Goal: Task Accomplishment & Management: Manage account settings

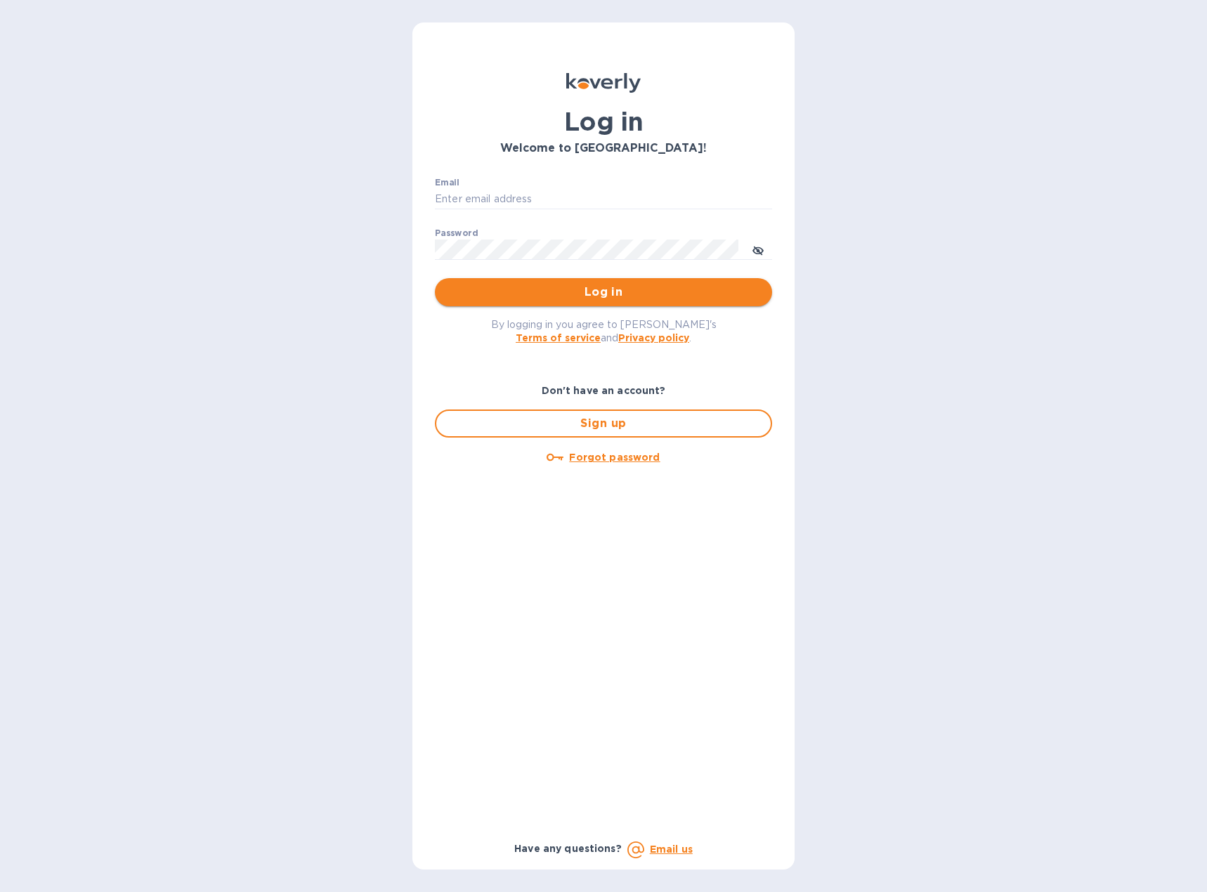
type input "[EMAIL_ADDRESS][DOMAIN_NAME]"
click at [603, 296] on span "Log in" at bounding box center [603, 292] width 315 height 17
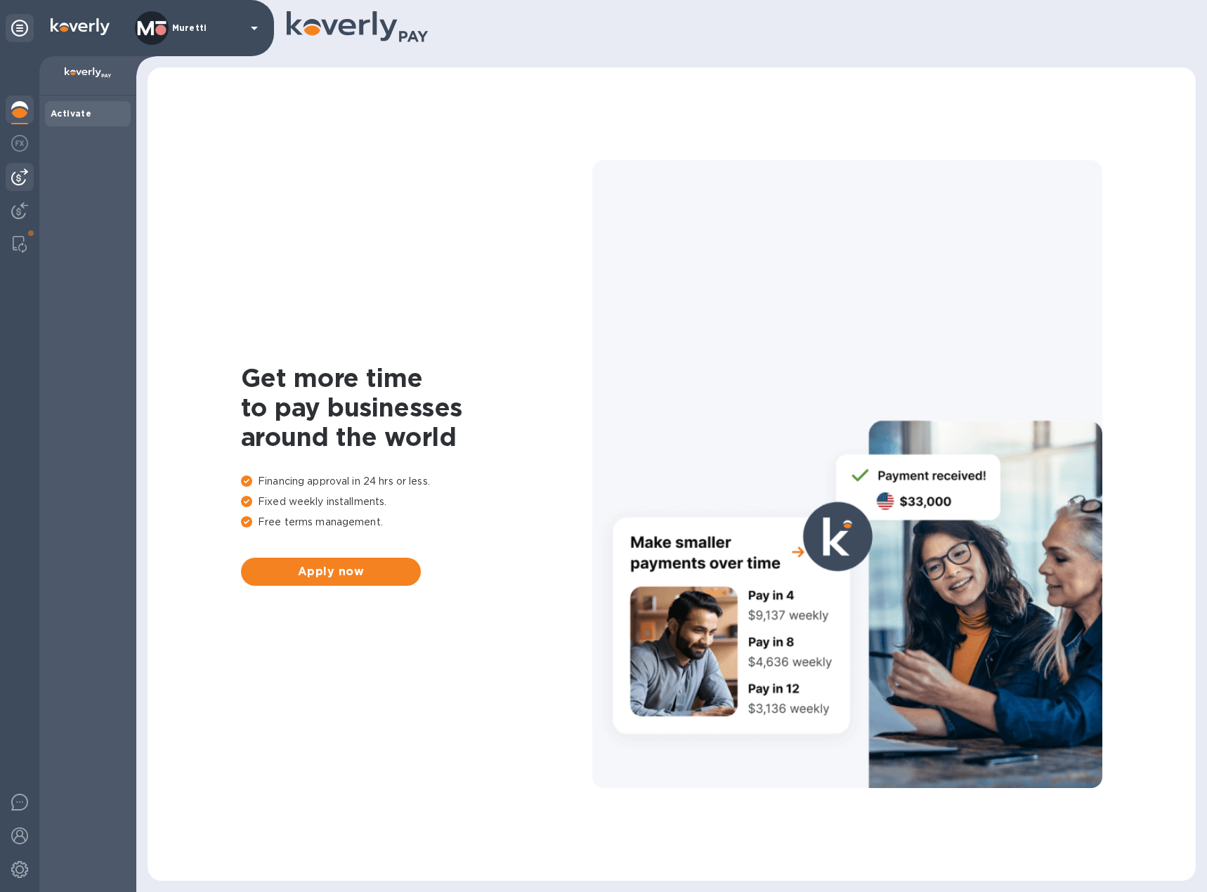
click at [19, 165] on div at bounding box center [20, 177] width 28 height 28
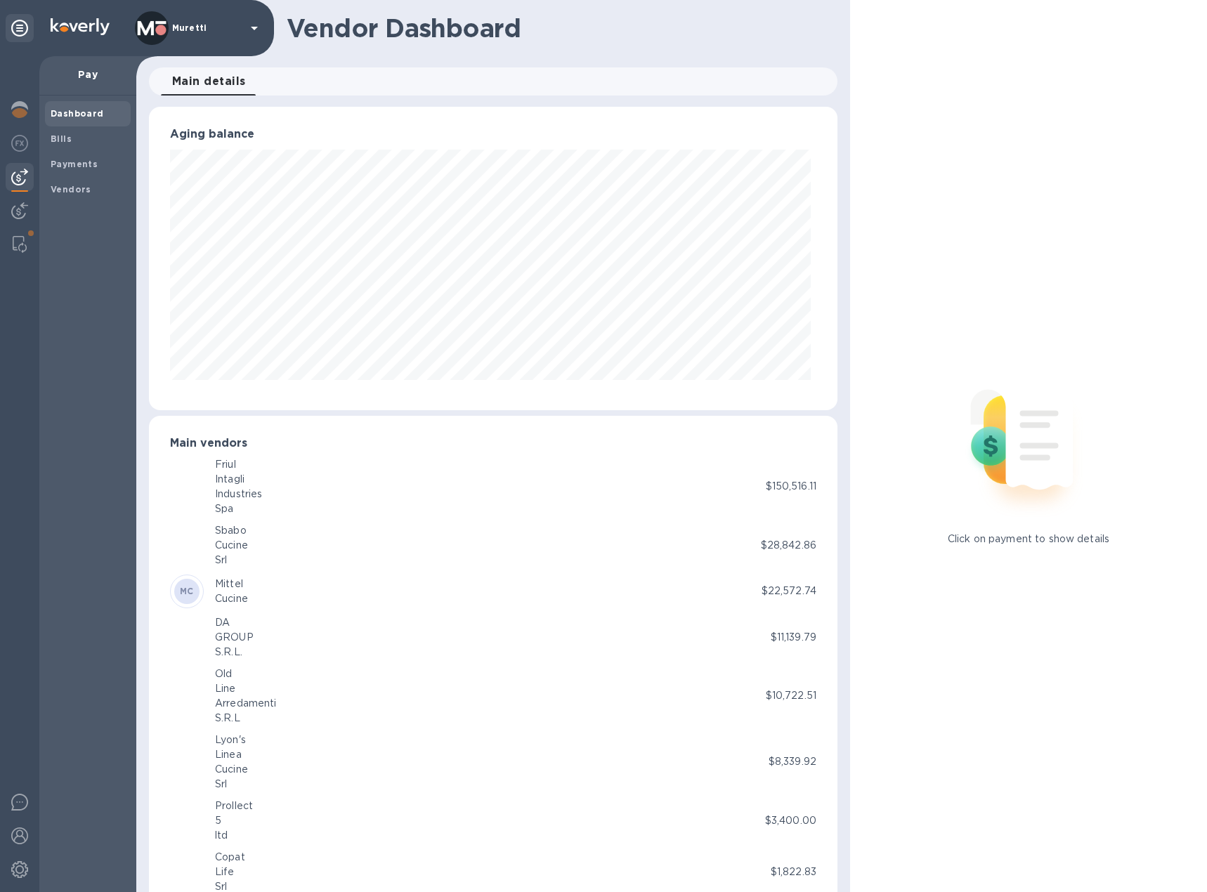
scroll to position [303, 683]
click at [65, 142] on b "Bills" at bounding box center [61, 138] width 21 height 11
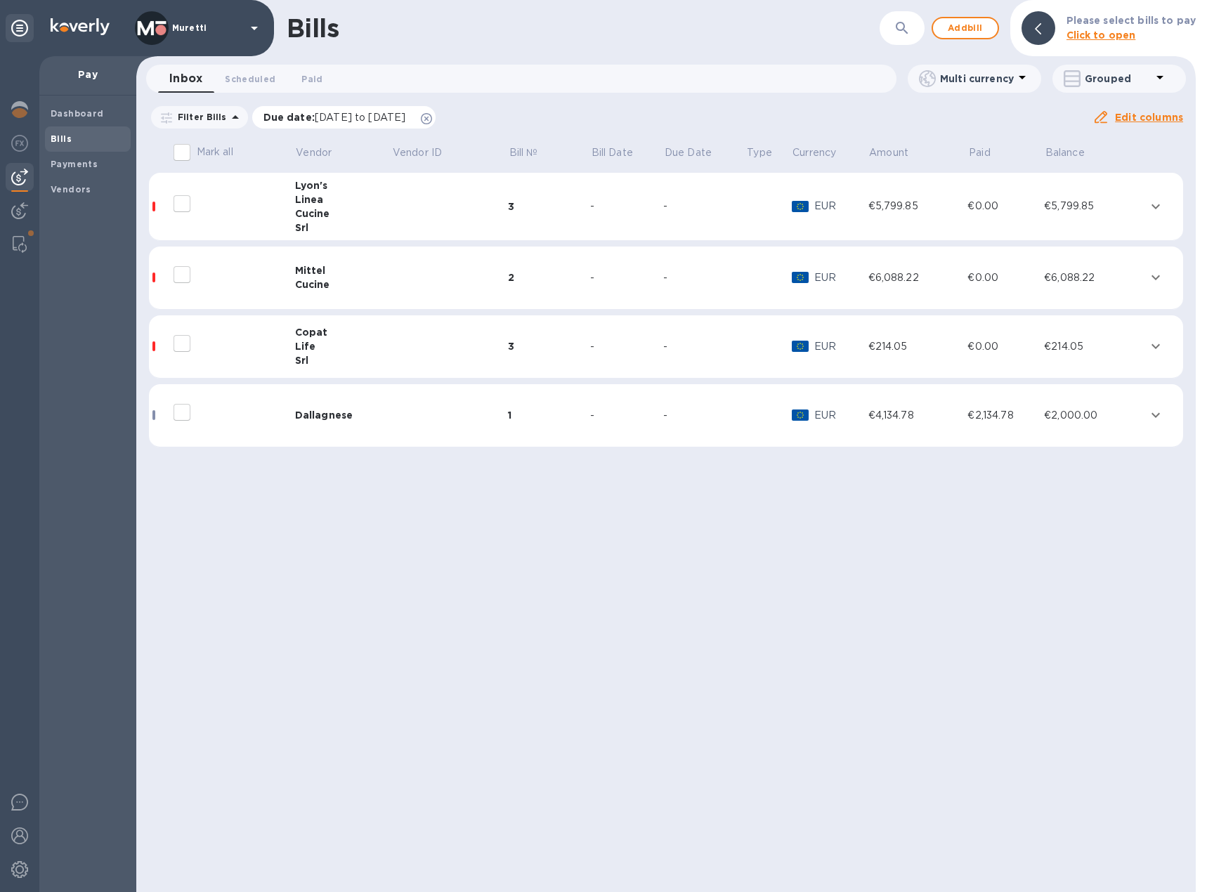
click at [432, 118] on icon at bounding box center [426, 118] width 11 height 11
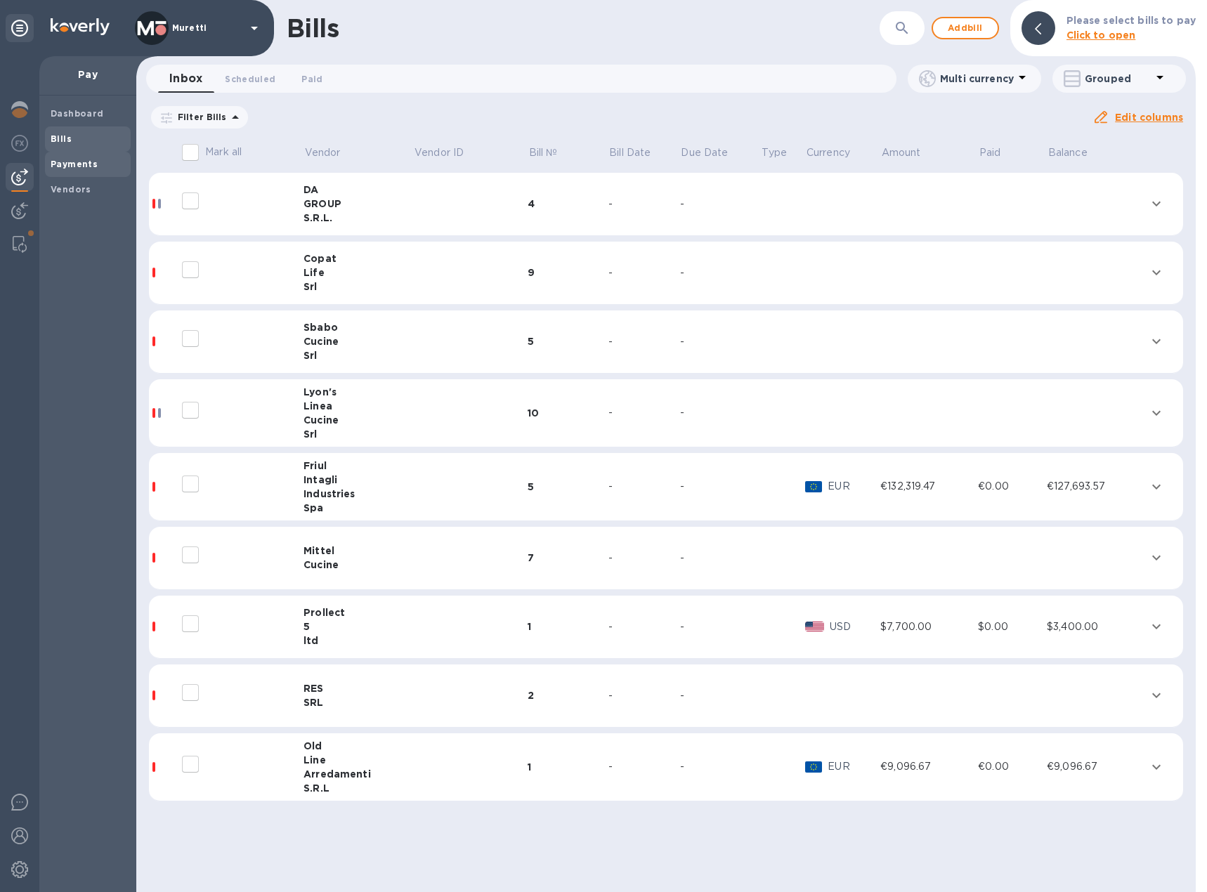
click at [91, 169] on span "Payments" at bounding box center [74, 164] width 47 height 14
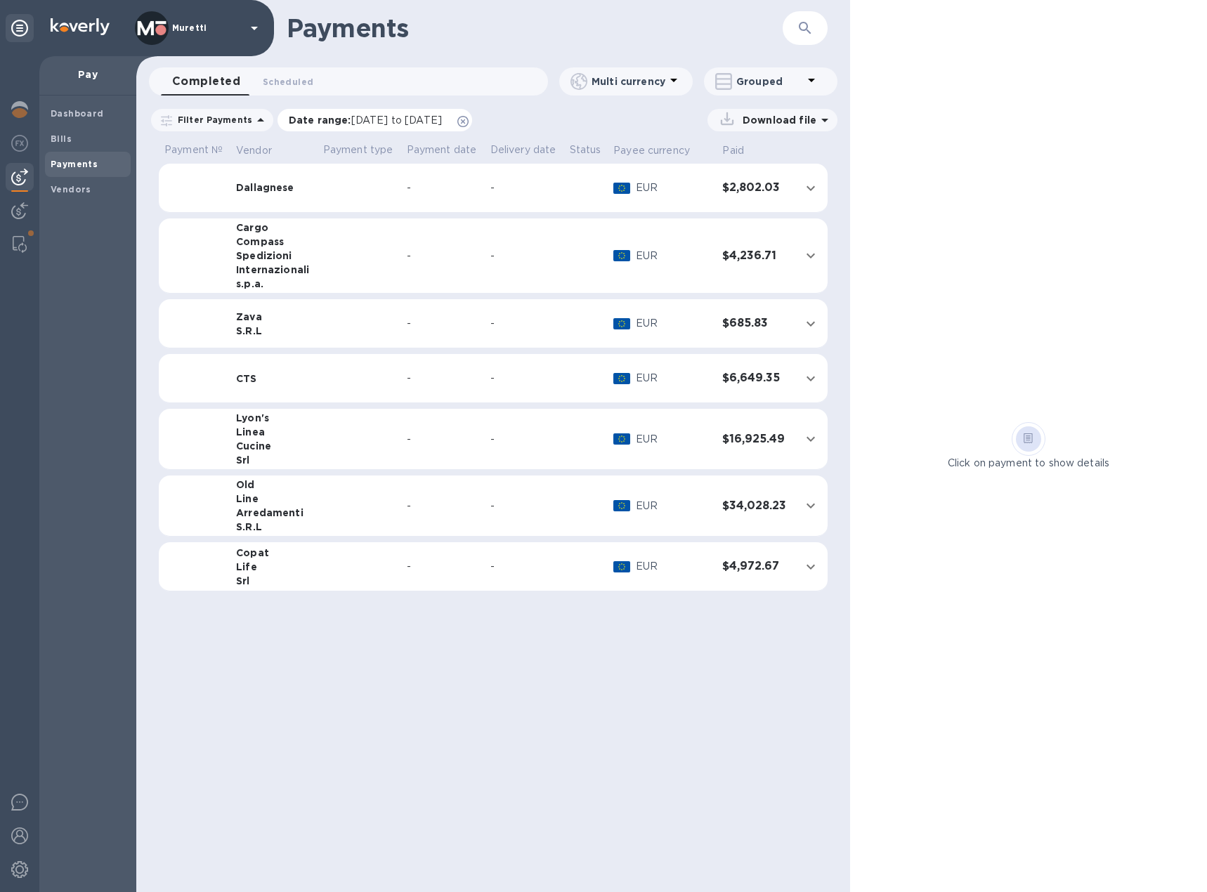
click at [469, 124] on icon at bounding box center [462, 121] width 11 height 11
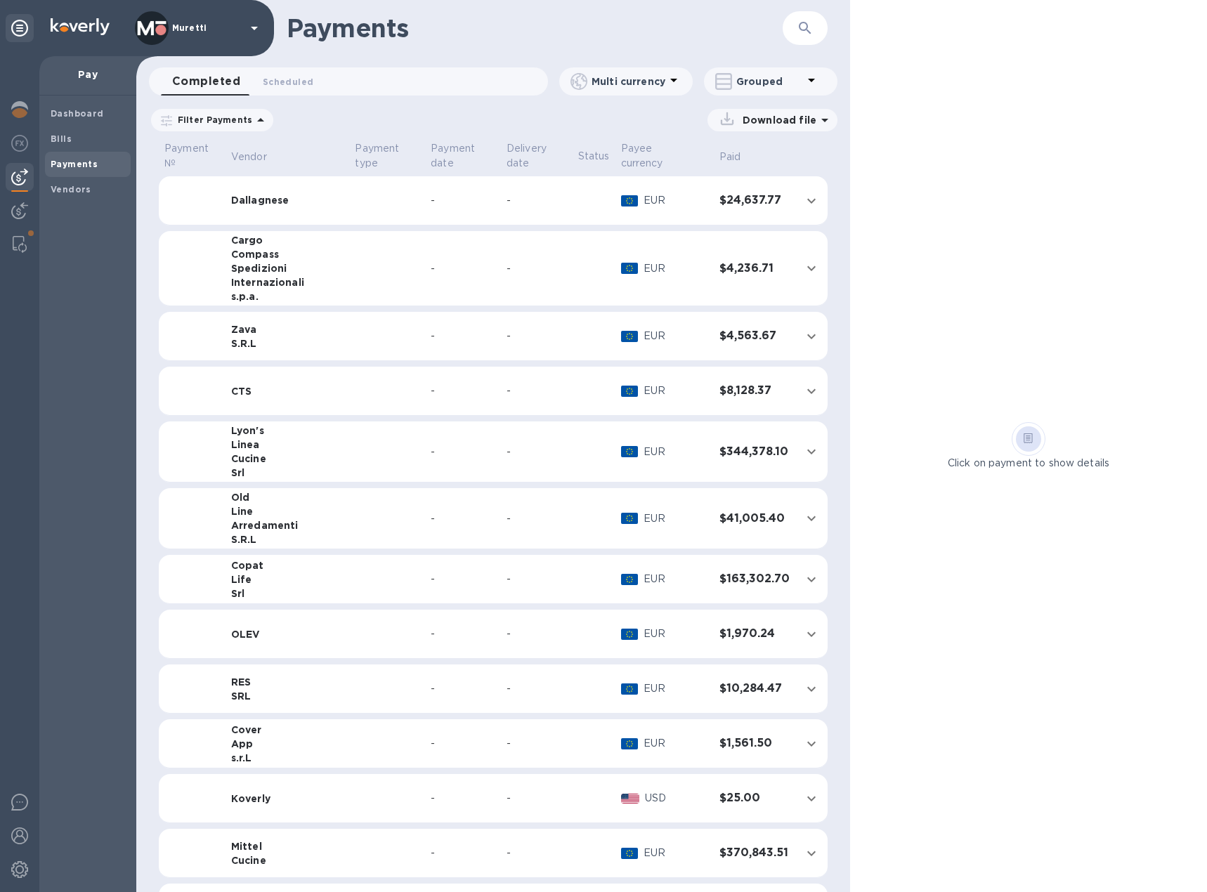
click at [258, 384] on div "CTS" at bounding box center [287, 391] width 113 height 14
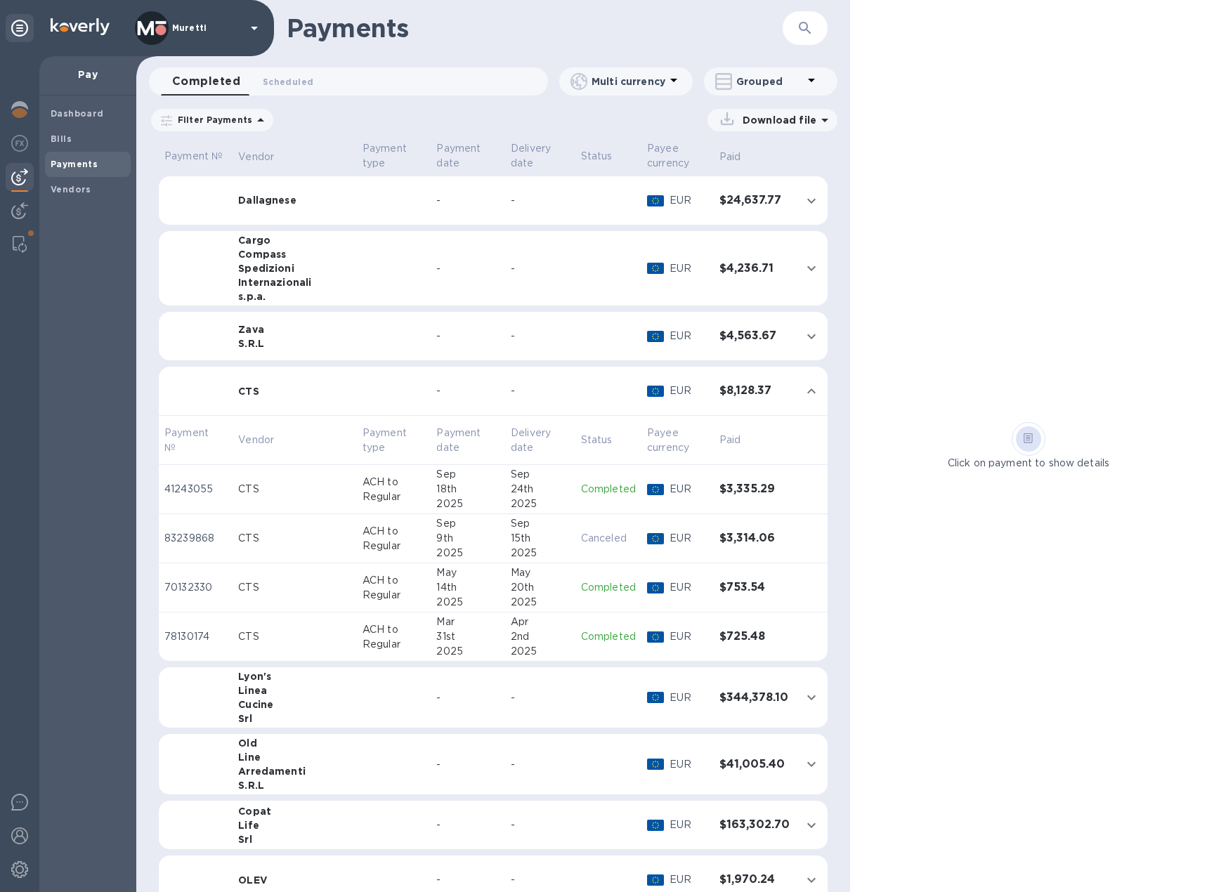
click at [475, 496] on div "18th" at bounding box center [467, 489] width 63 height 15
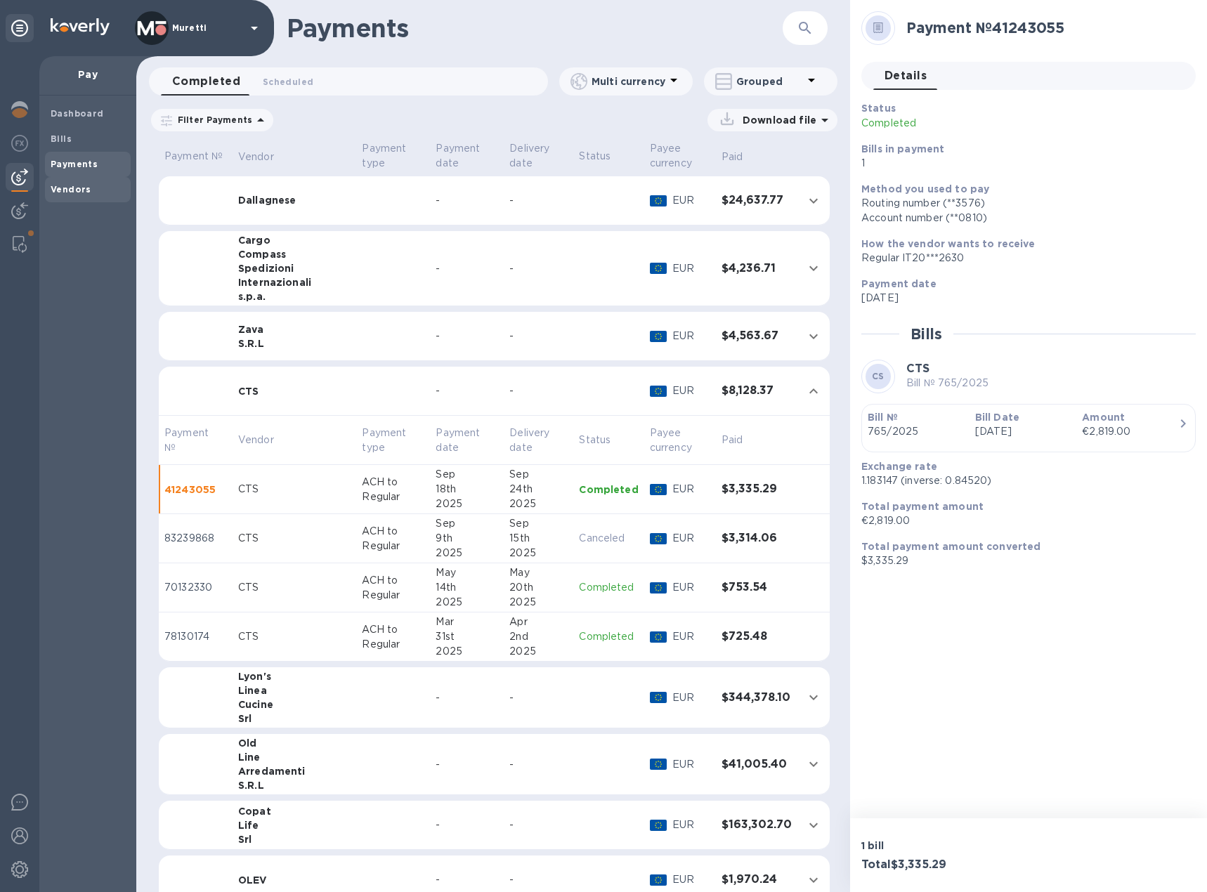
click at [70, 190] on b "Vendors" at bounding box center [71, 189] width 41 height 11
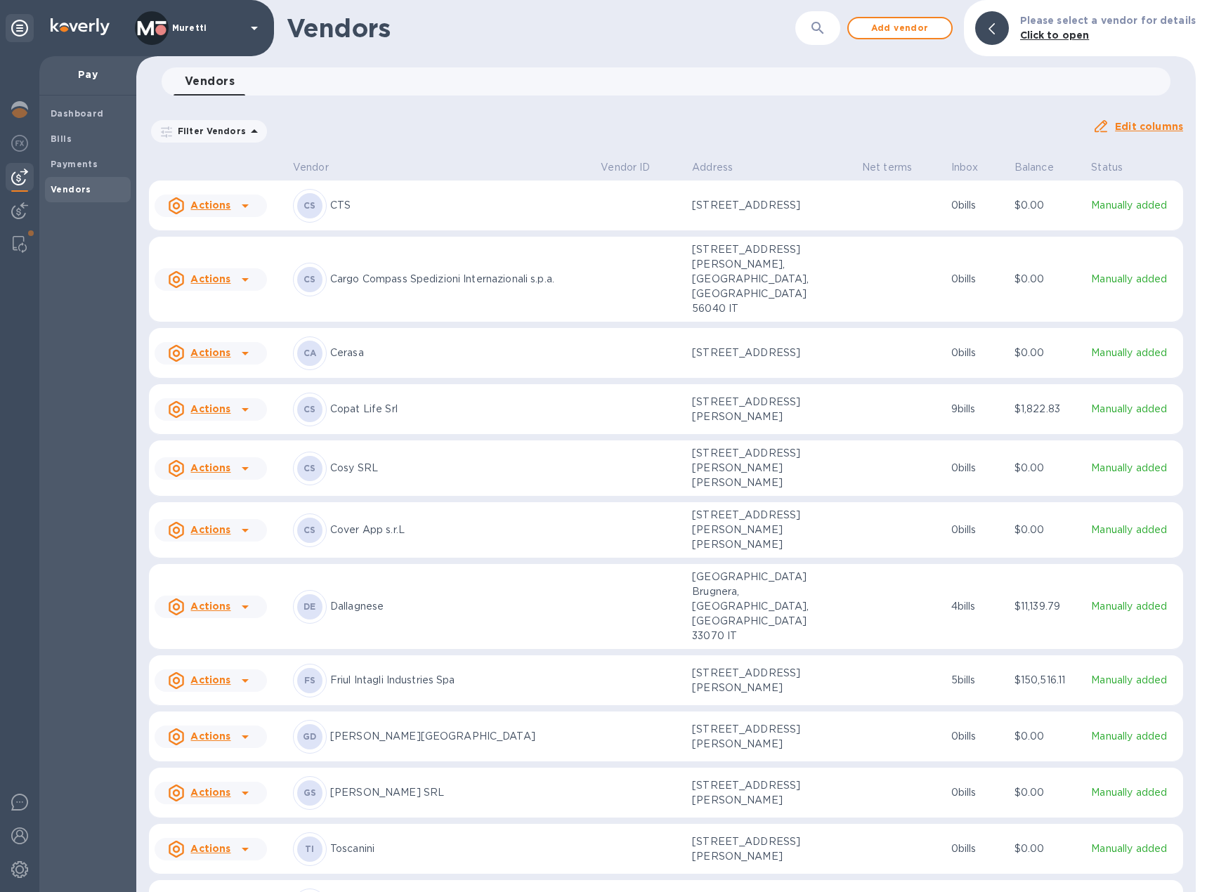
click at [386, 205] on p "CTS" at bounding box center [459, 205] width 259 height 15
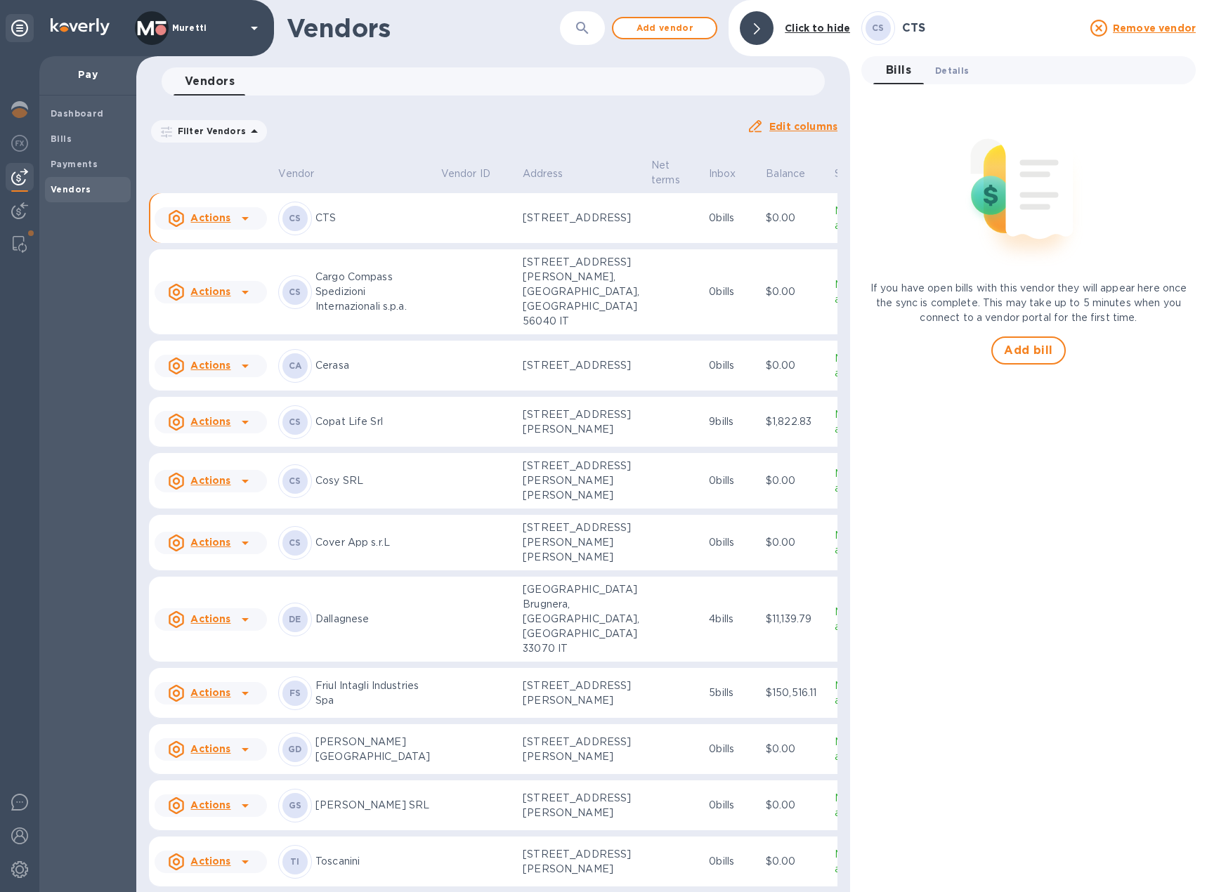
click at [946, 67] on span "Details 0" at bounding box center [952, 70] width 34 height 15
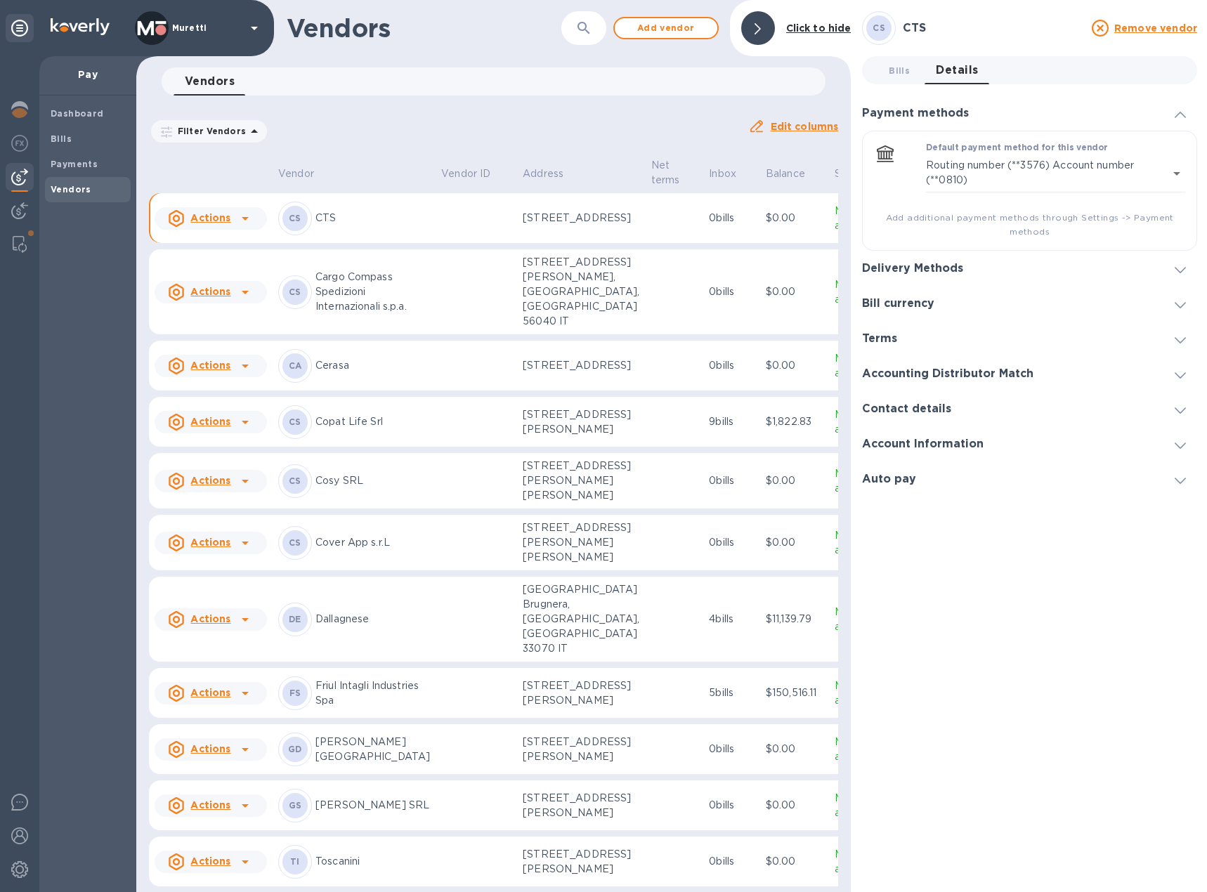
click at [1175, 268] on icon at bounding box center [1180, 270] width 11 height 6
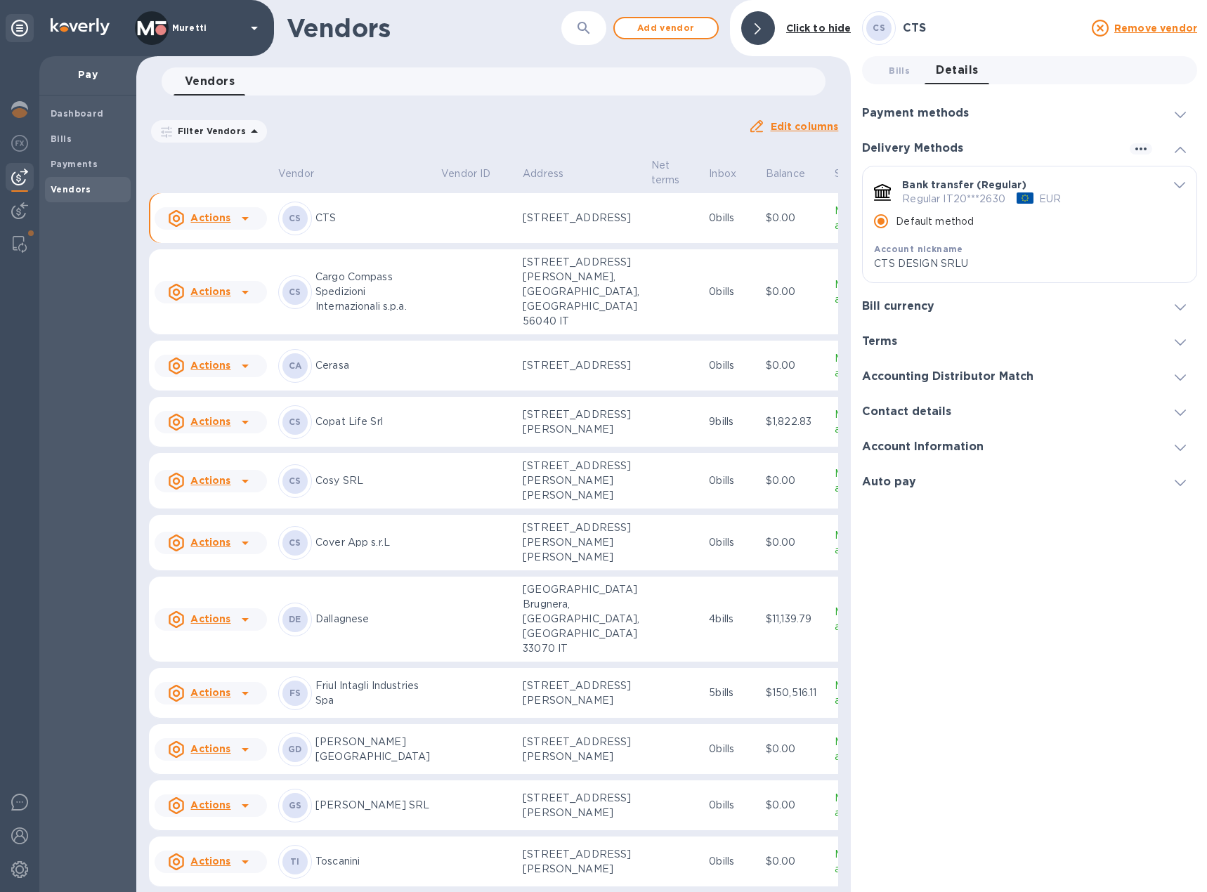
click at [1182, 410] on icon at bounding box center [1180, 413] width 11 height 6
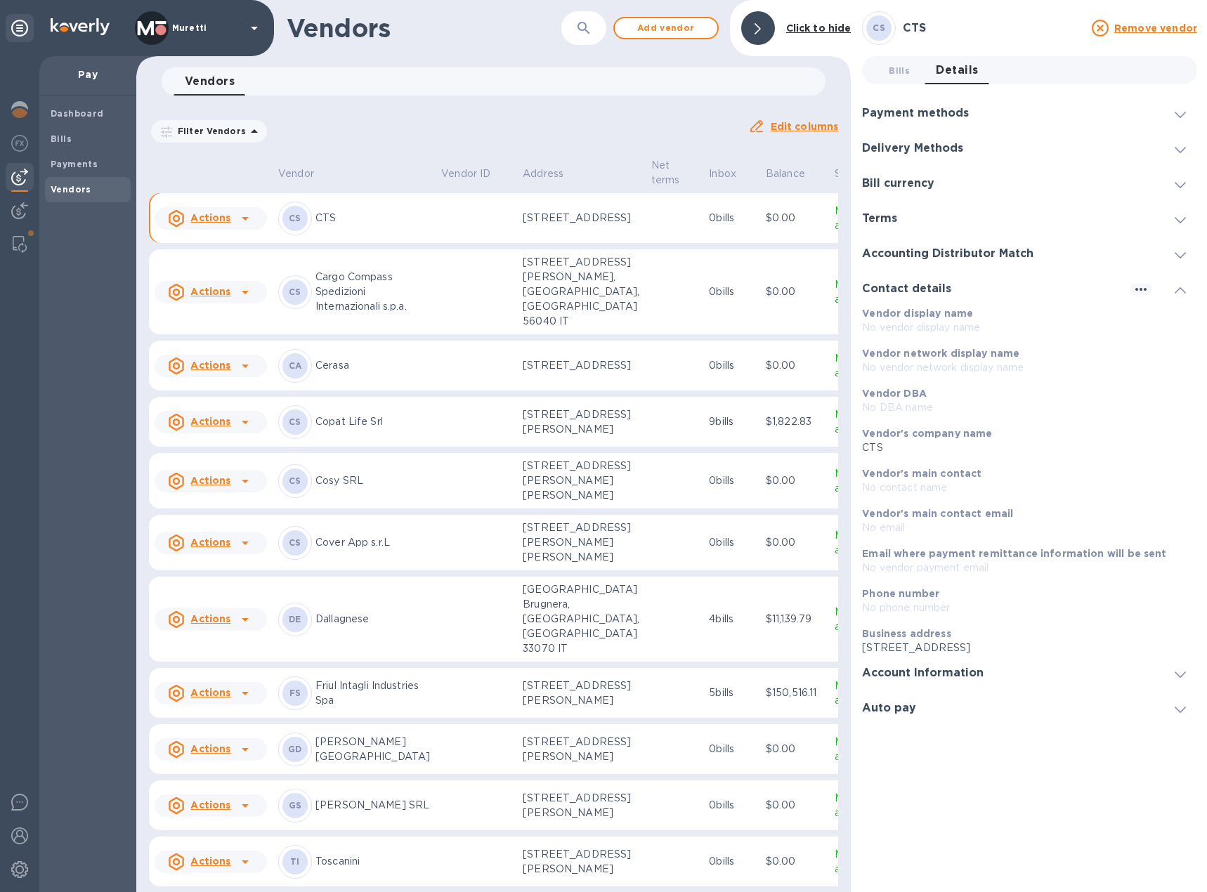
click at [1172, 255] on div at bounding box center [1180, 254] width 34 height 14
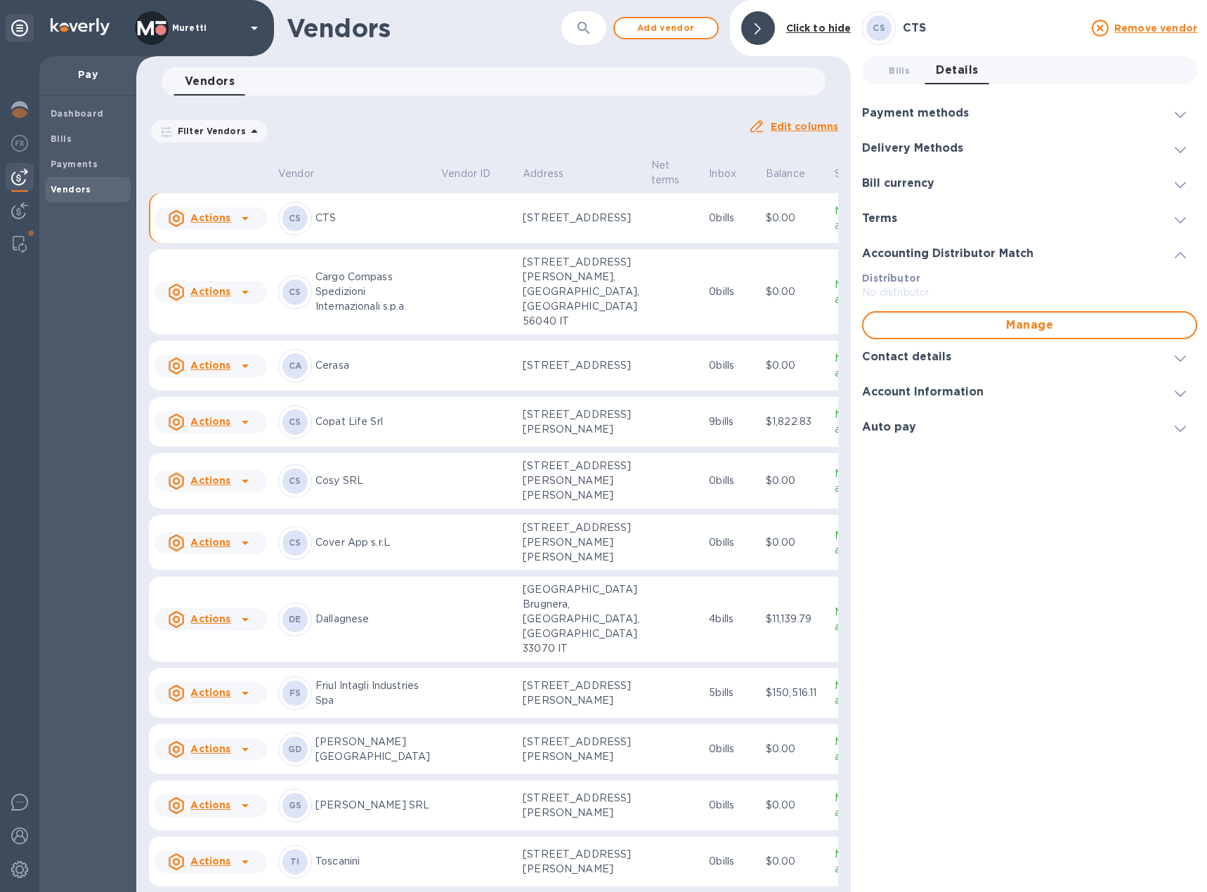
click at [1152, 390] on div at bounding box center [1174, 392] width 45 height 14
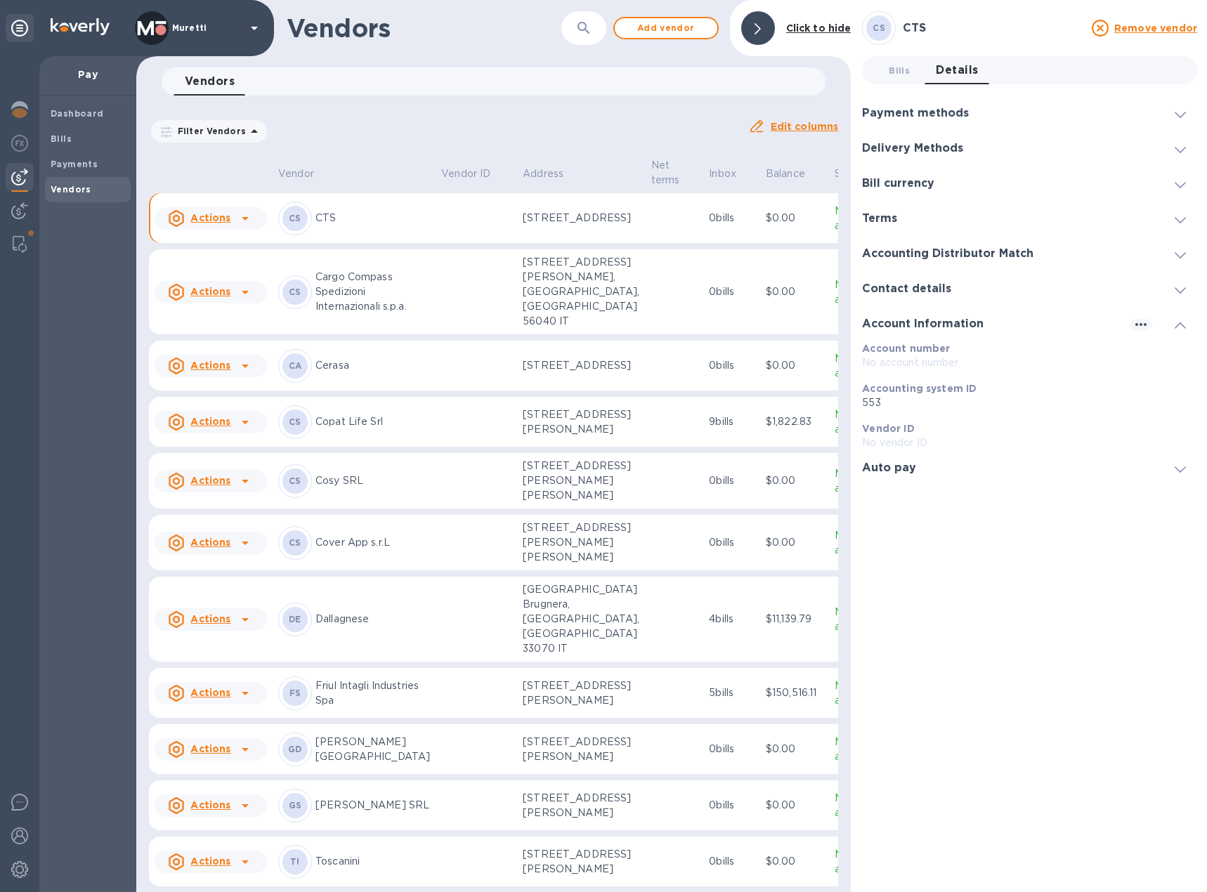
click at [971, 111] on div "Payment methods" at bounding box center [921, 113] width 118 height 13
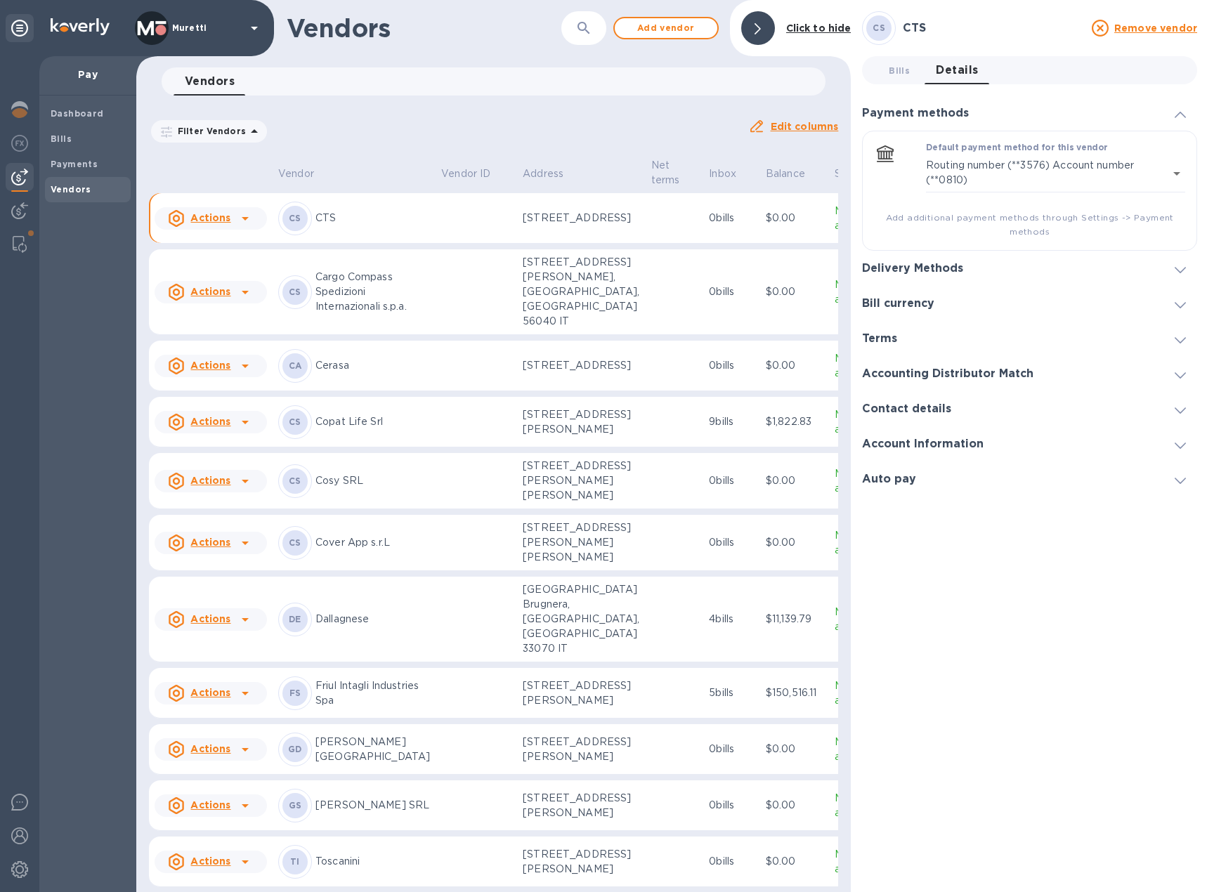
click at [984, 268] on div at bounding box center [1063, 268] width 178 height 1
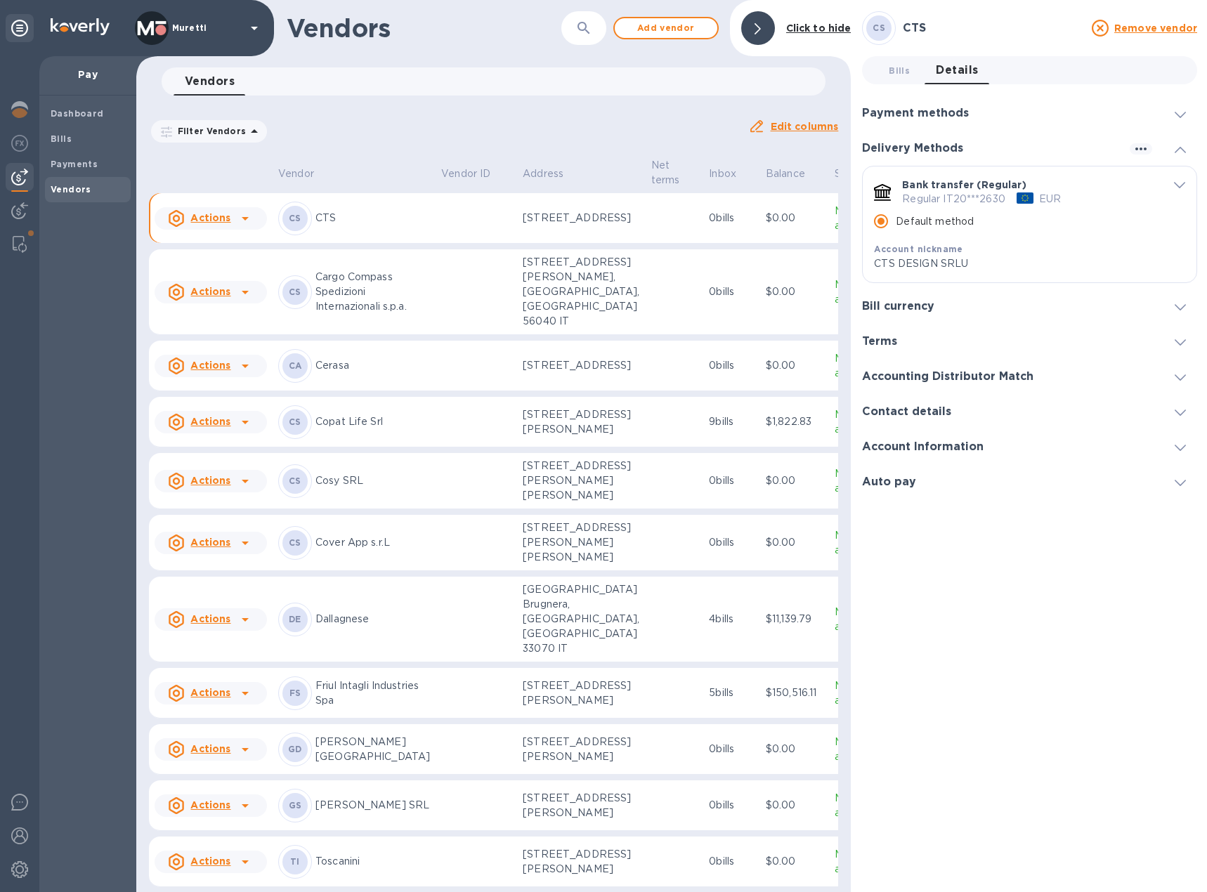
click at [1177, 184] on icon "default-method" at bounding box center [1179, 185] width 11 height 6
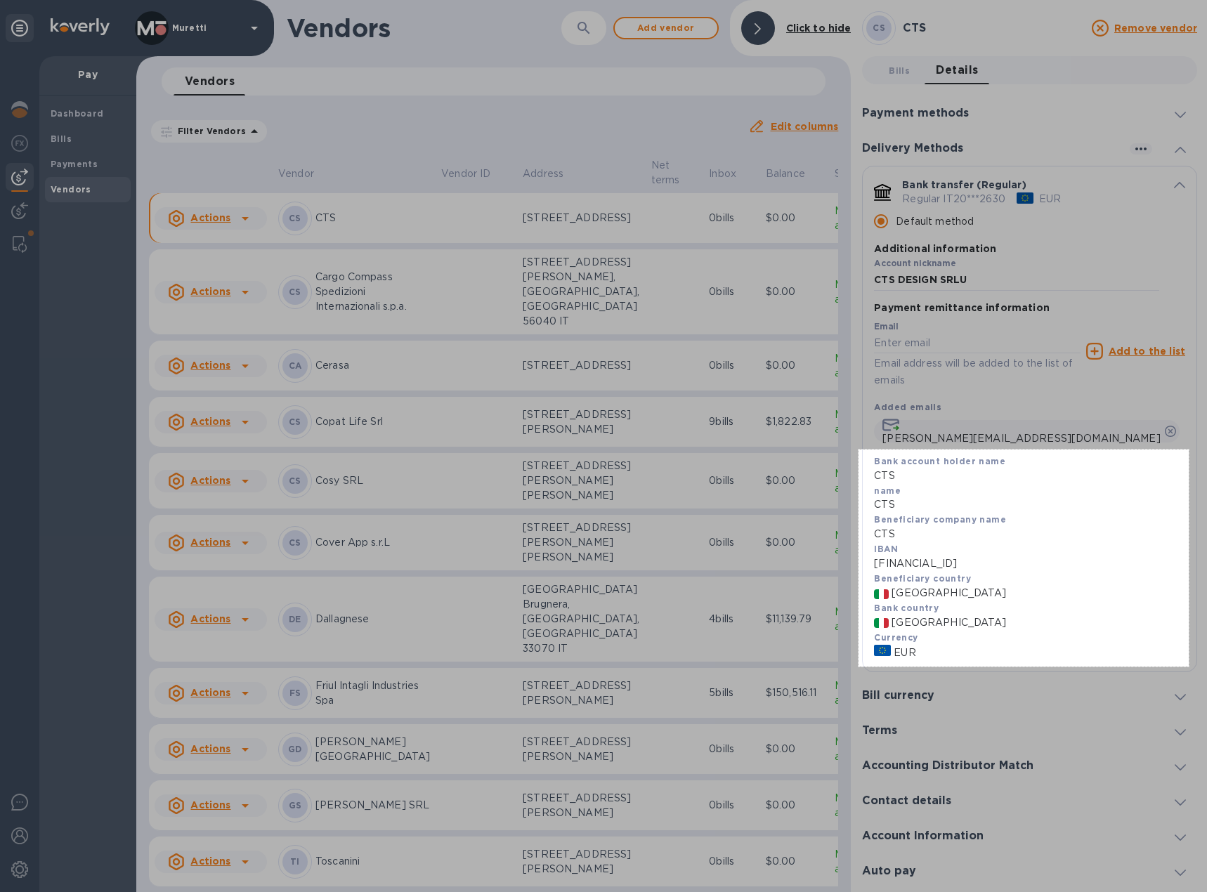
drag, startPoint x: 858, startPoint y: 450, endPoint x: 1189, endPoint y: 667, distance: 395.1
click at [1189, 667] on div "470 X 309" at bounding box center [603, 446] width 1207 height 892
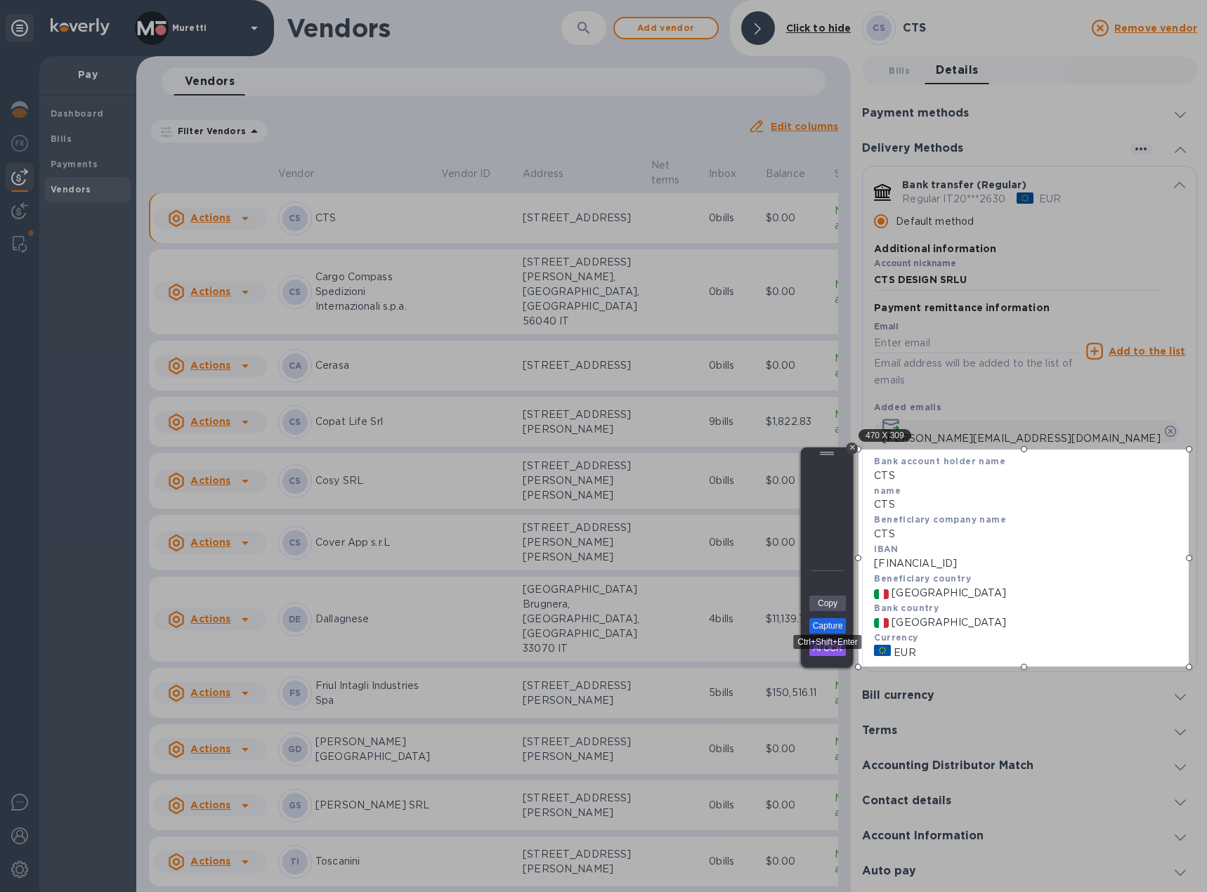
click at [833, 625] on link "Capture" at bounding box center [827, 625] width 37 height 15
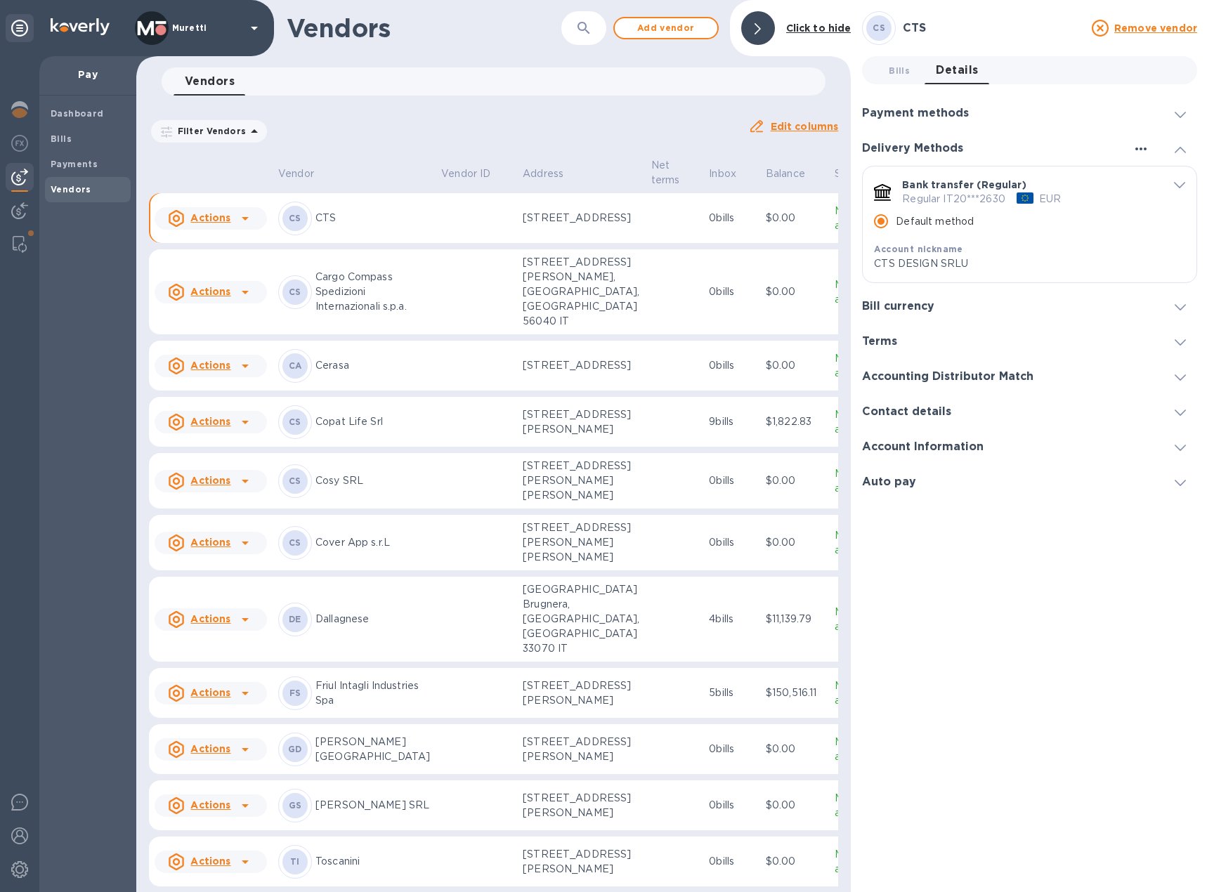
click at [1143, 151] on icon "button" at bounding box center [1140, 149] width 17 height 17
click at [1087, 155] on div at bounding box center [603, 446] width 1207 height 892
click at [1171, 181] on div "default-method" at bounding box center [1172, 184] width 26 height 13
click at [1176, 186] on icon "default-method" at bounding box center [1179, 186] width 11 height 6
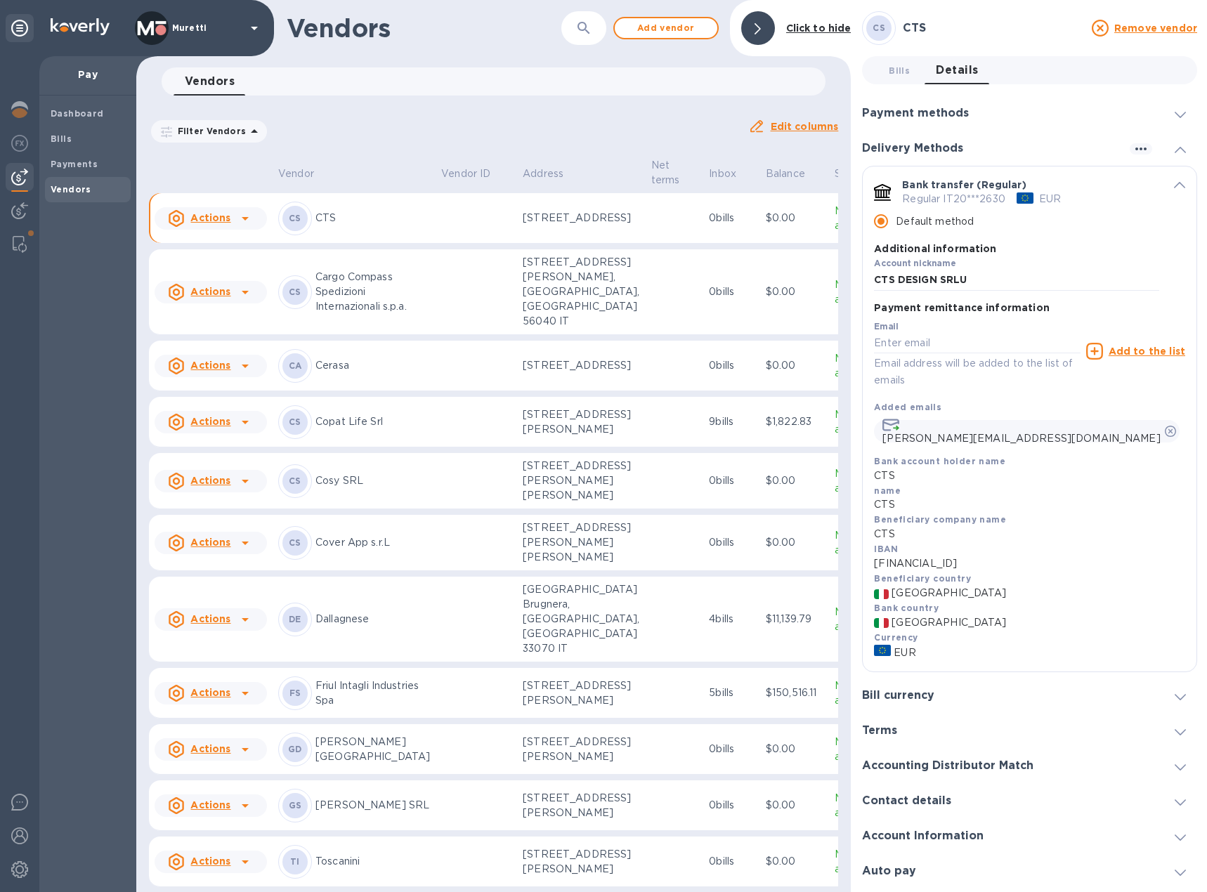
click at [927, 483] on div "name CTS" at bounding box center [1029, 498] width 311 height 30
click at [906, 485] on div "name CTS" at bounding box center [1029, 498] width 311 height 30
click at [890, 487] on b "name" at bounding box center [887, 490] width 27 height 11
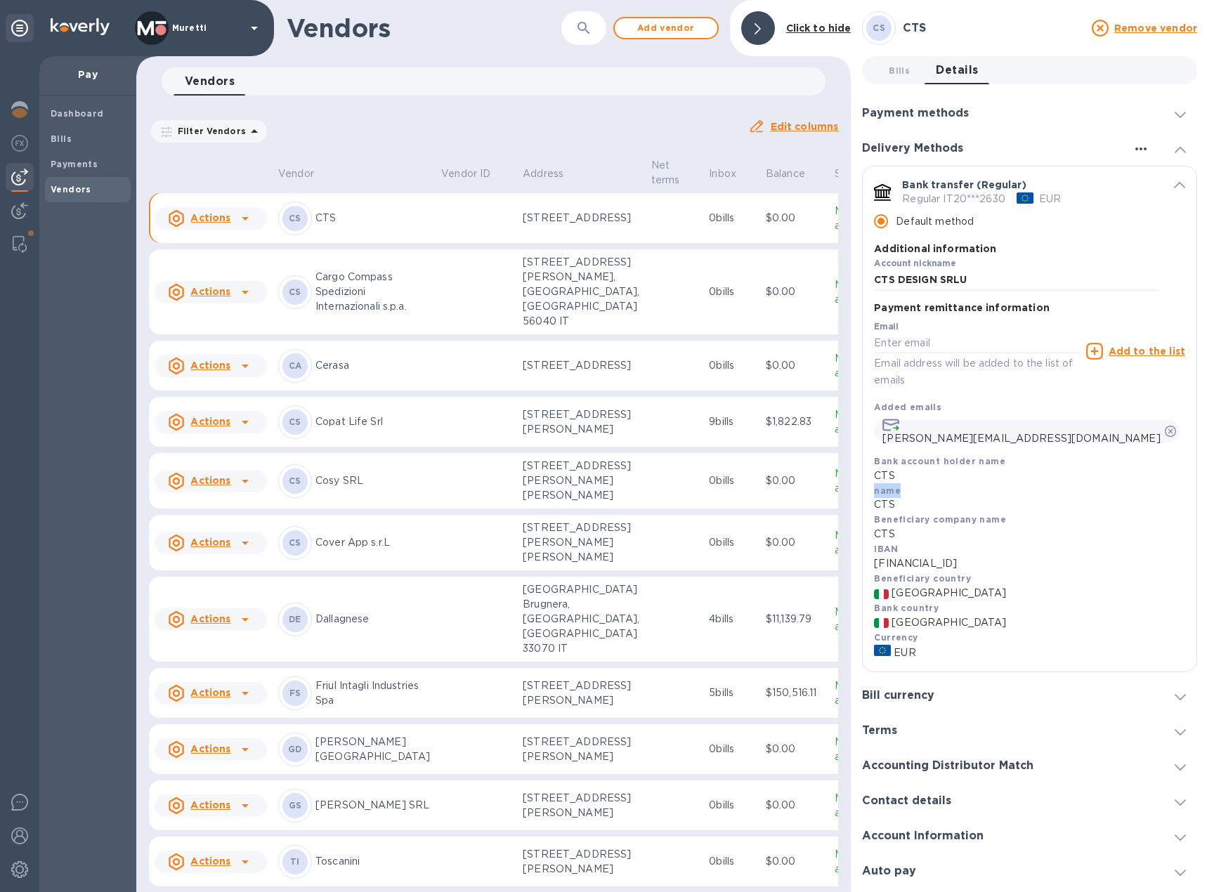
click at [1140, 147] on icon "button" at bounding box center [1140, 149] width 17 height 17
click at [1155, 176] on p "Add new" at bounding box center [1157, 178] width 46 height 14
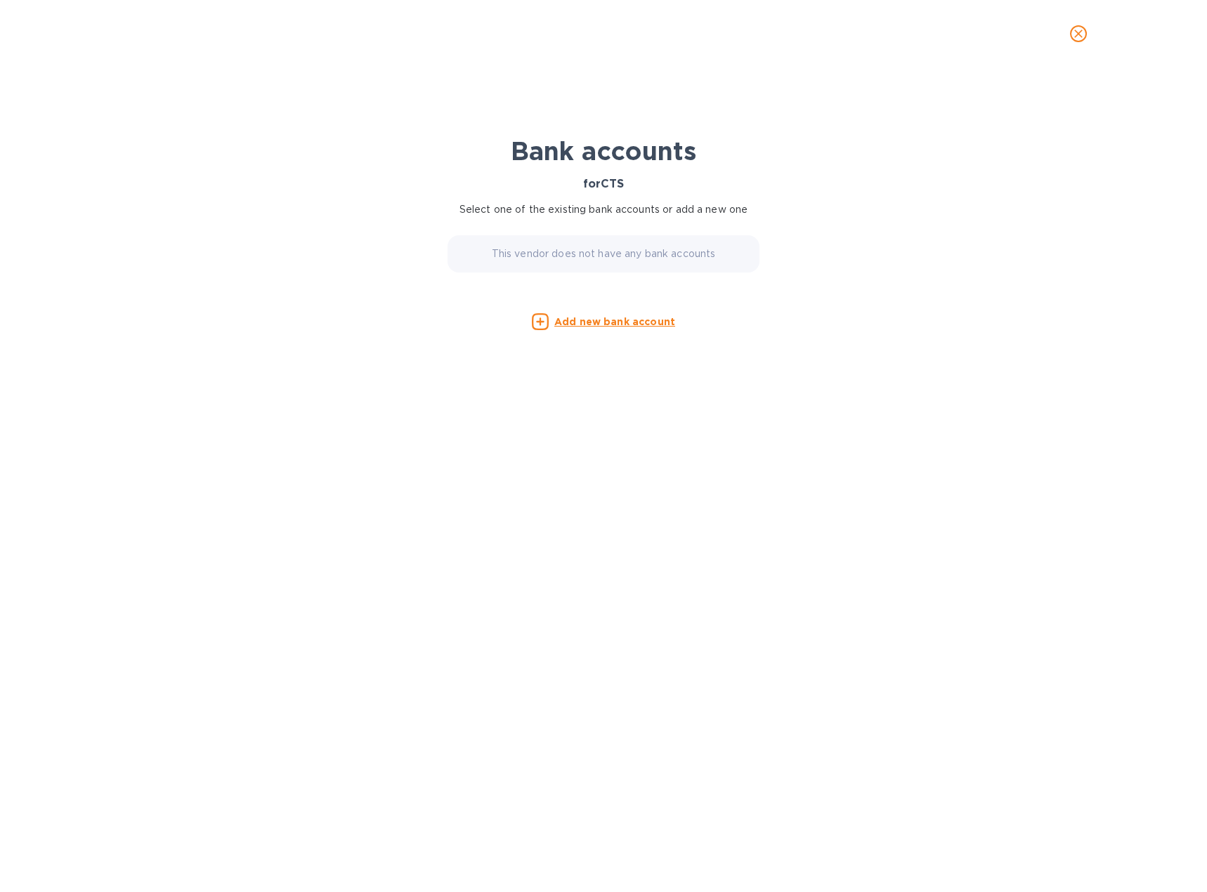
click at [577, 252] on p "This vendor does not have any bank accounts" at bounding box center [604, 254] width 224 height 15
click at [575, 322] on u "Add new bank account" at bounding box center [614, 321] width 121 height 11
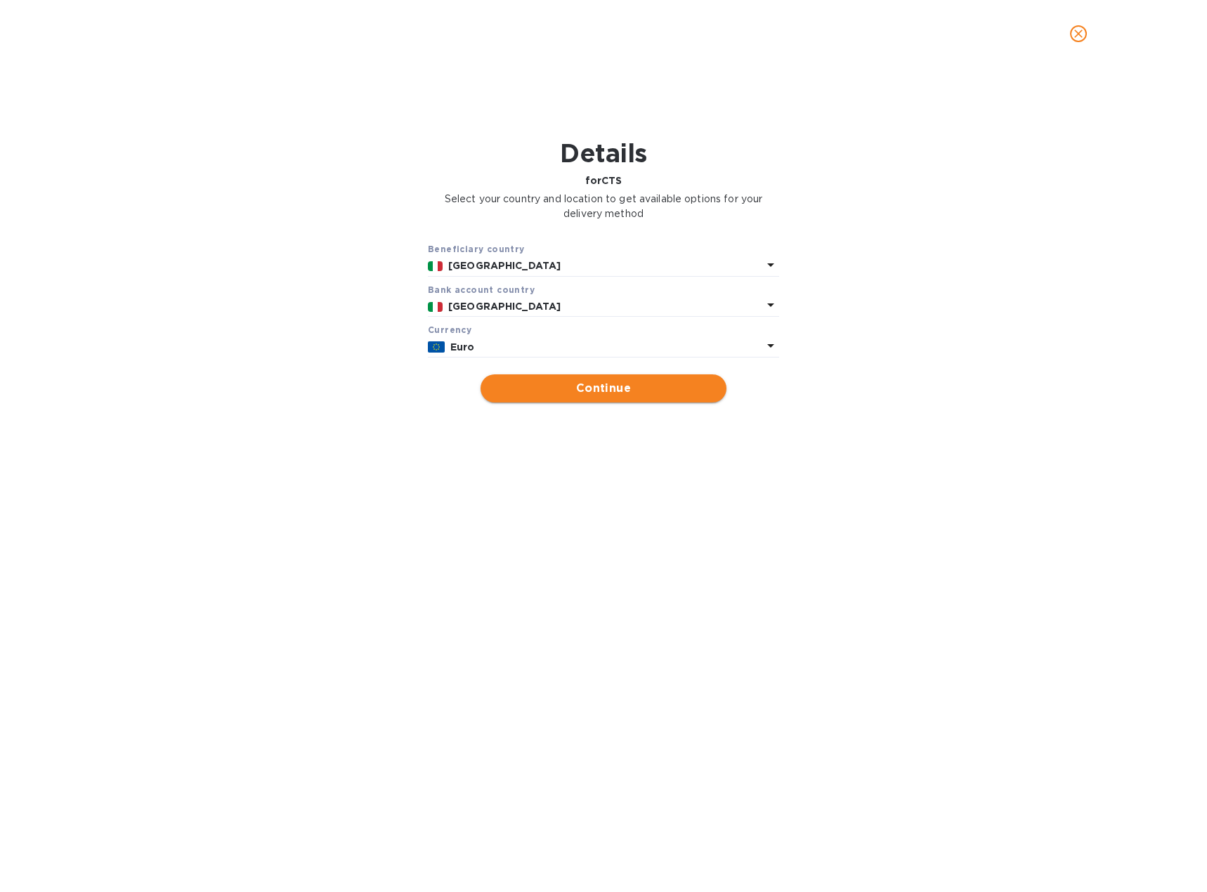
click at [540, 390] on span "Continue" at bounding box center [603, 388] width 223 height 17
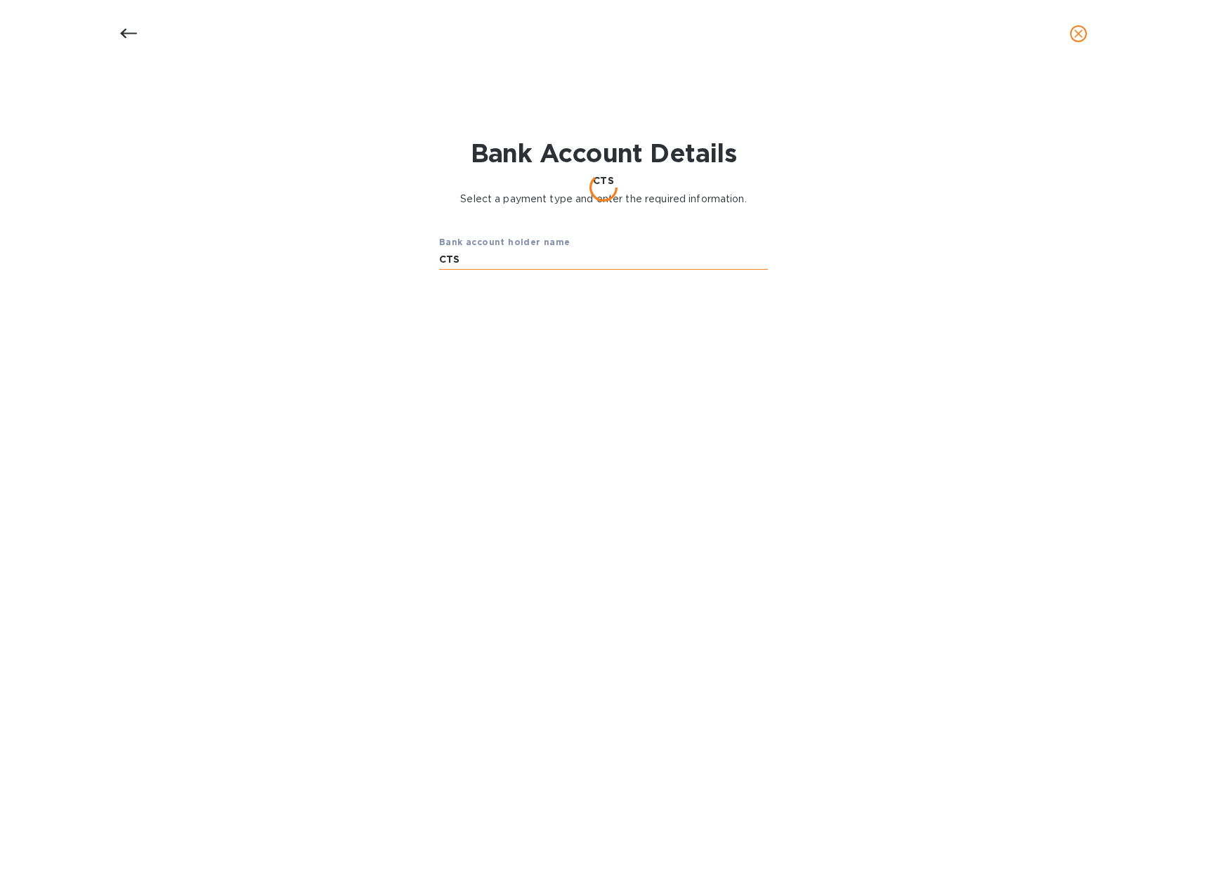
click at [525, 260] on input "CTS" at bounding box center [603, 259] width 329 height 21
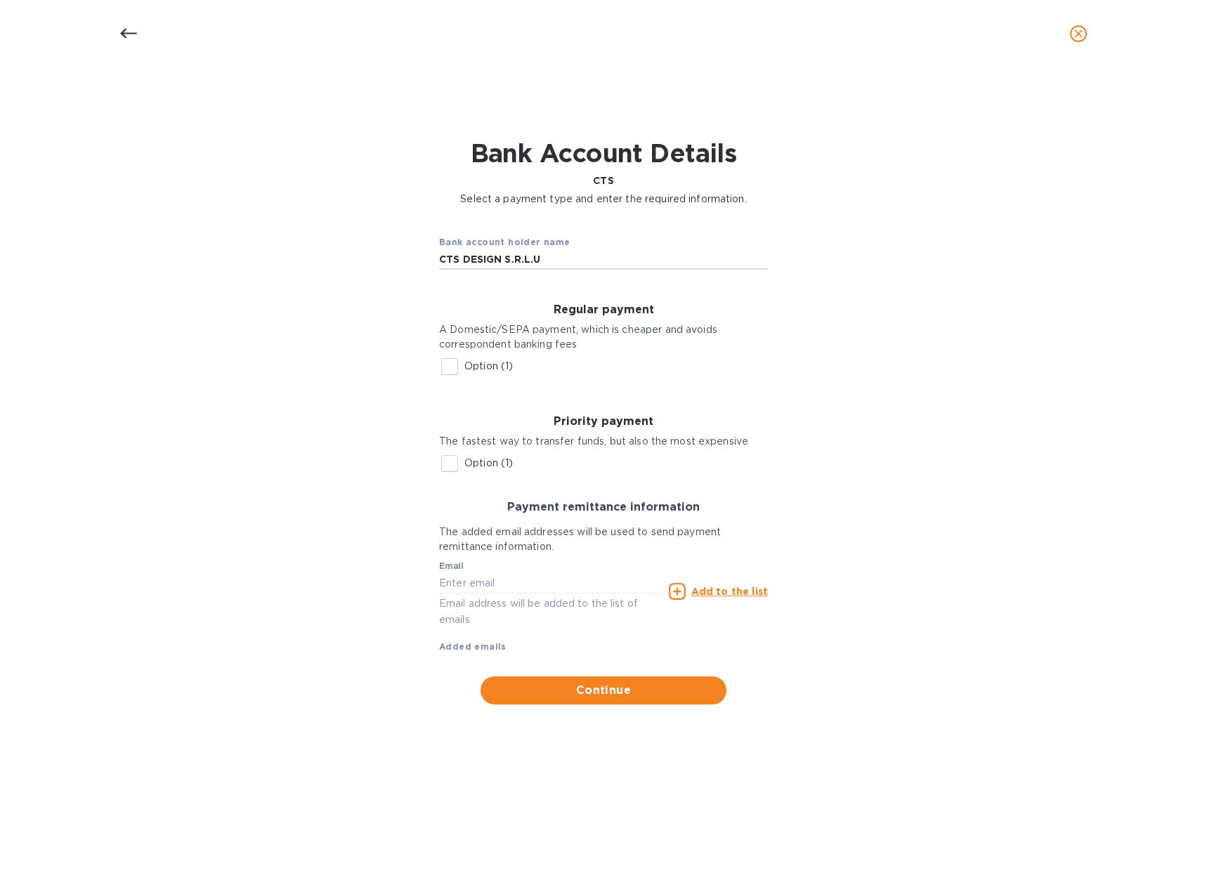
type input "CTS DESIGN S.R.L.U"
click at [451, 365] on input "Option (1)" at bounding box center [450, 367] width 30 height 30
checkbox input "true"
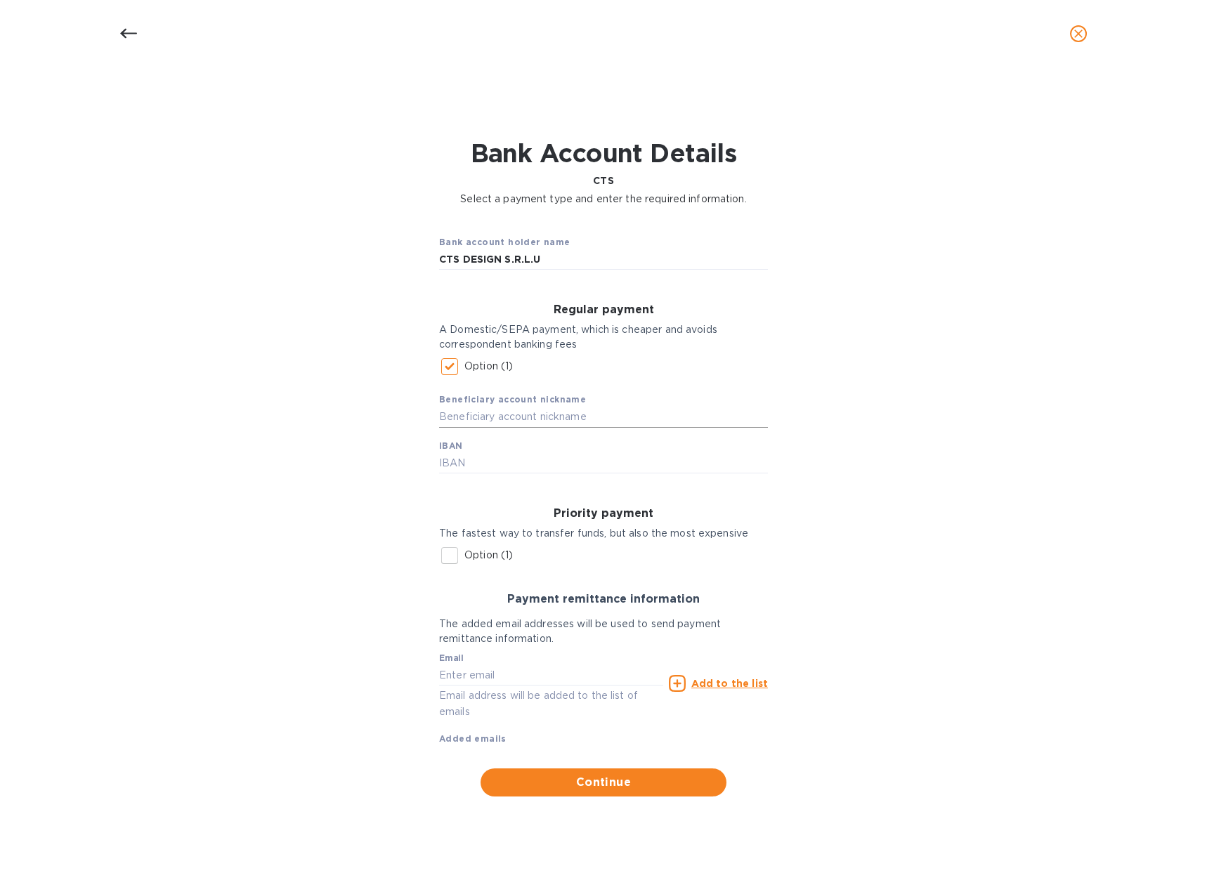
click at [522, 424] on input "text" at bounding box center [603, 417] width 329 height 21
click at [445, 558] on input "Option (1)" at bounding box center [450, 556] width 30 height 30
checkbox input "true"
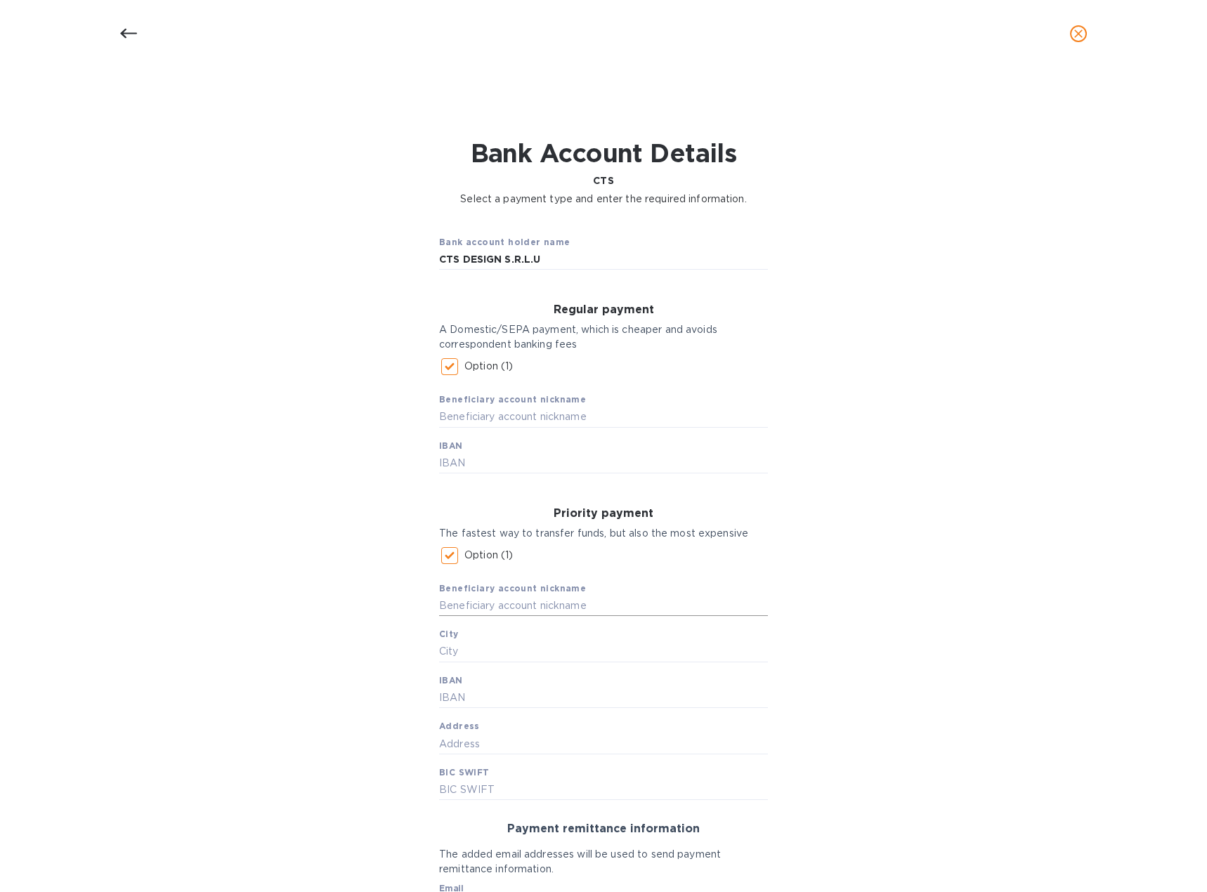
scroll to position [70, 0]
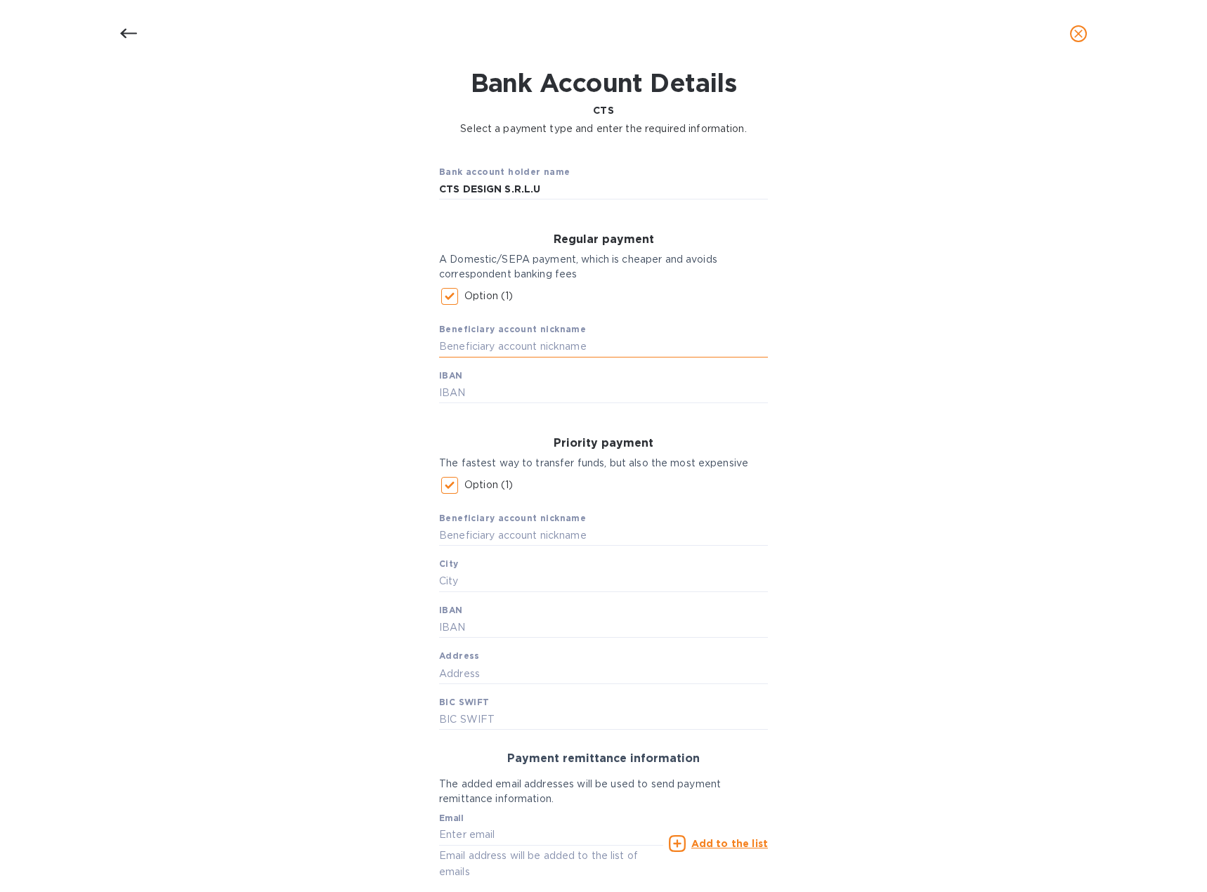
click at [512, 344] on input "text" at bounding box center [603, 346] width 329 height 21
type input "CTS DESIGN"
click at [491, 393] on input "text" at bounding box center [603, 392] width 329 height 21
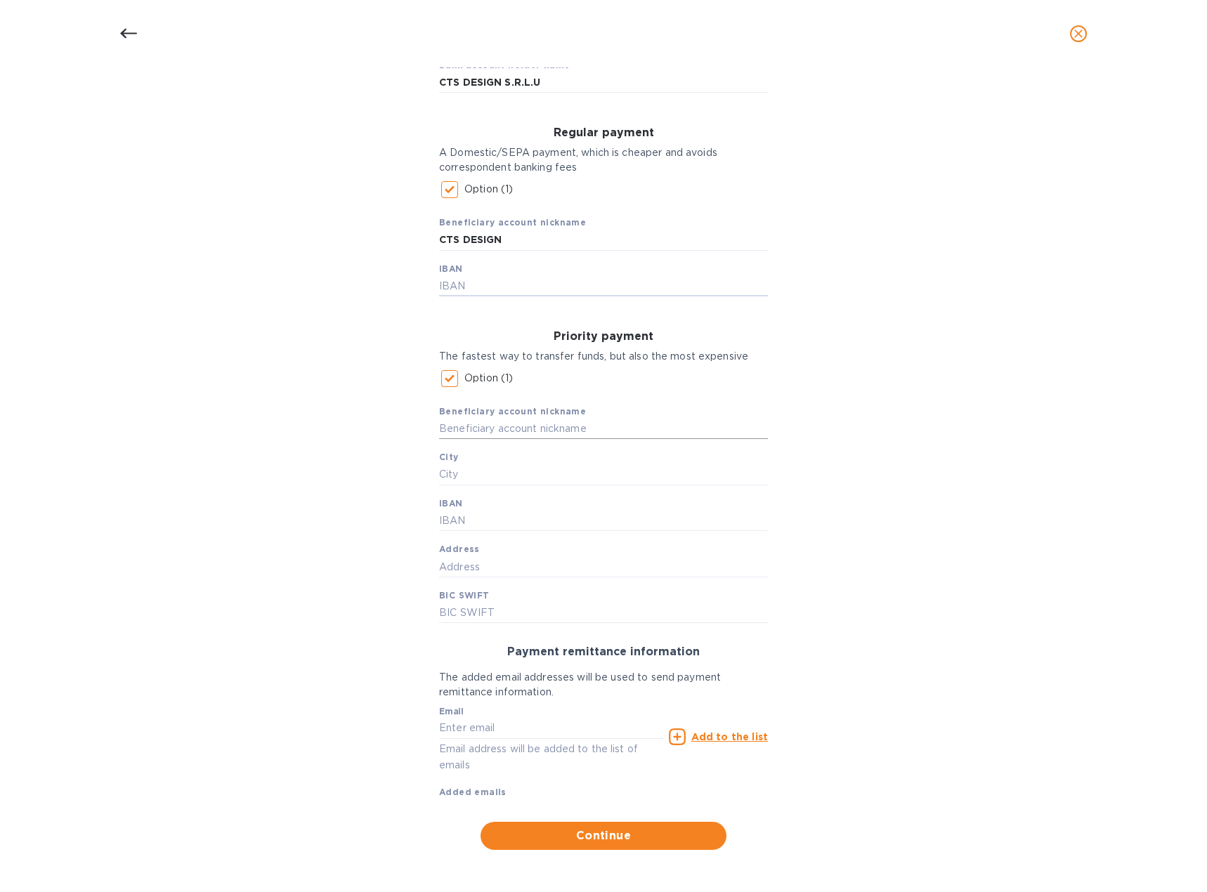
scroll to position [178, 0]
type input "IT20A084257194000040482630"
click at [347, 420] on div "Bank account holder name CTS DESIGN S.R.L.U Regular payment A Domestic/SEPA pay…" at bounding box center [603, 447] width 1170 height 821
click at [494, 726] on input "text" at bounding box center [551, 727] width 224 height 21
type input "[EMAIL_ADDRESS][DOMAIN_NAME]"
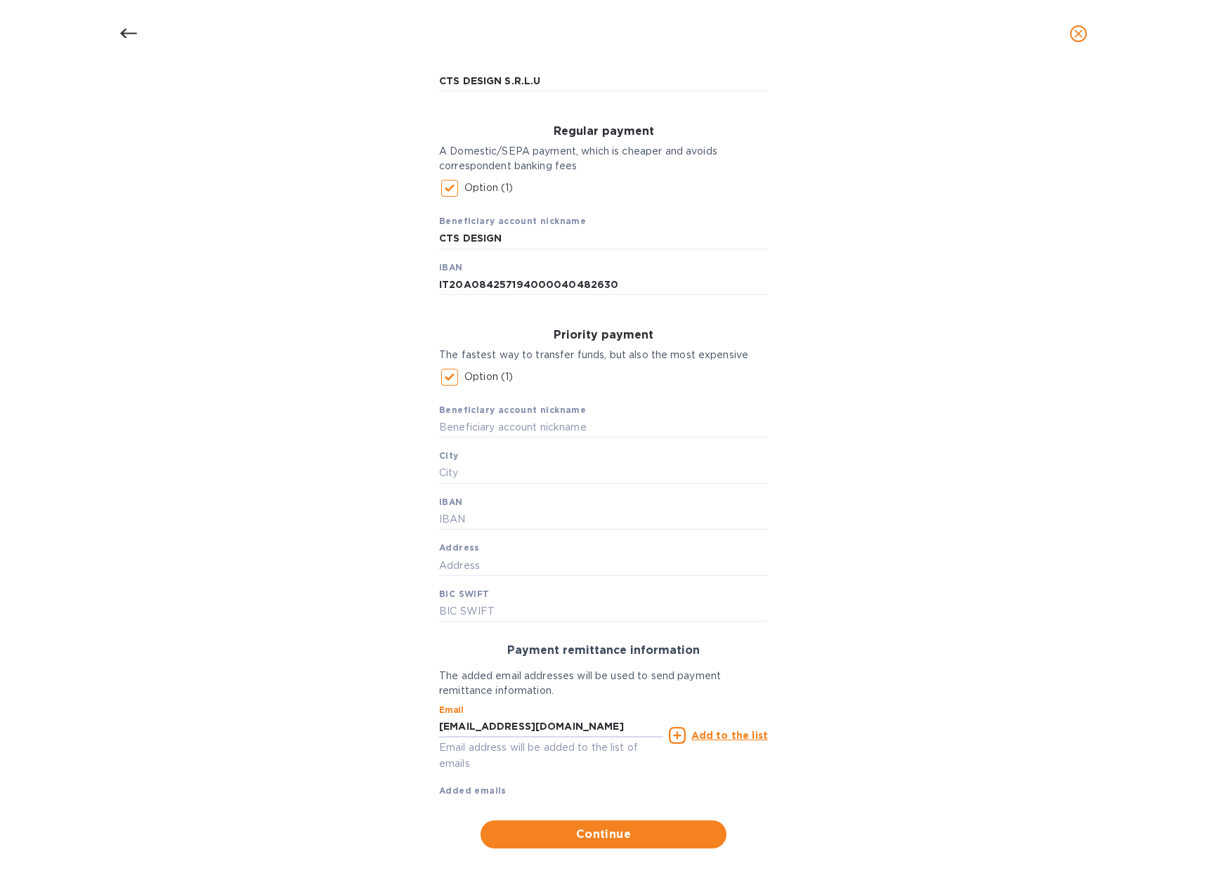
click at [733, 738] on u "Add to the list" at bounding box center [729, 735] width 77 height 11
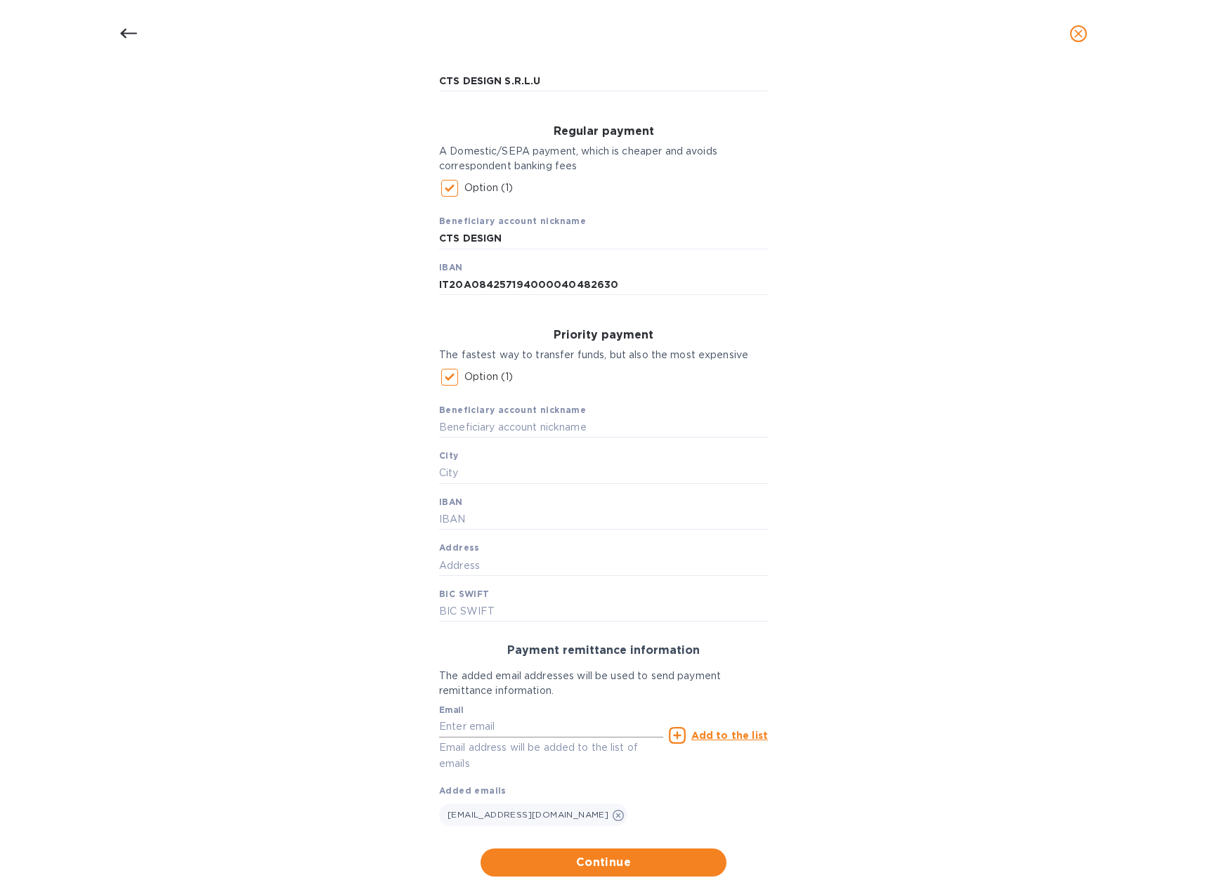
click at [485, 727] on input "text" at bounding box center [551, 727] width 224 height 21
type input "[EMAIL_ADDRESS][DOMAIN_NAME]"
click at [704, 739] on u "Add to the list" at bounding box center [729, 735] width 77 height 11
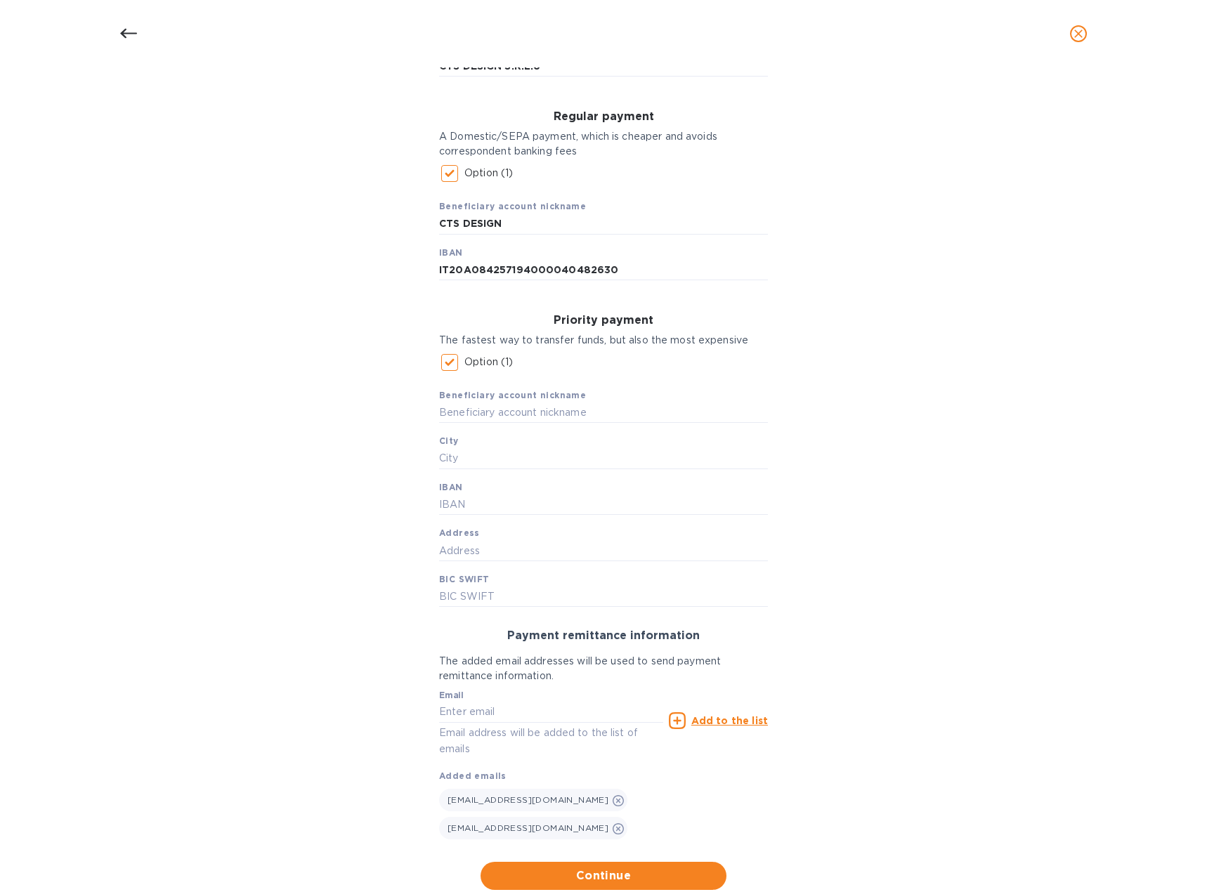
scroll to position [207, 0]
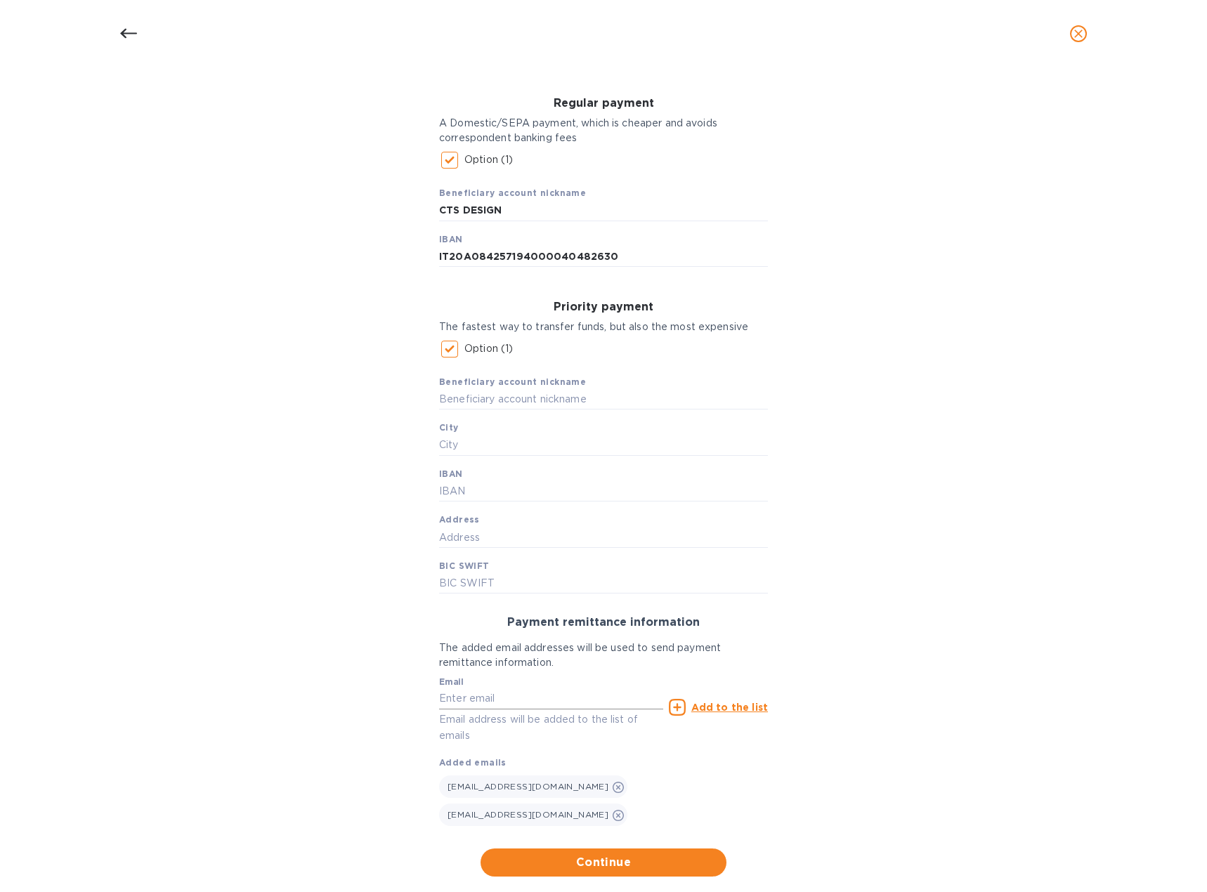
click at [568, 703] on input "text" at bounding box center [551, 698] width 224 height 21
type input "[EMAIL_ADDRESS][DOMAIN_NAME]"
click at [710, 704] on u "Add to the list" at bounding box center [729, 707] width 77 height 11
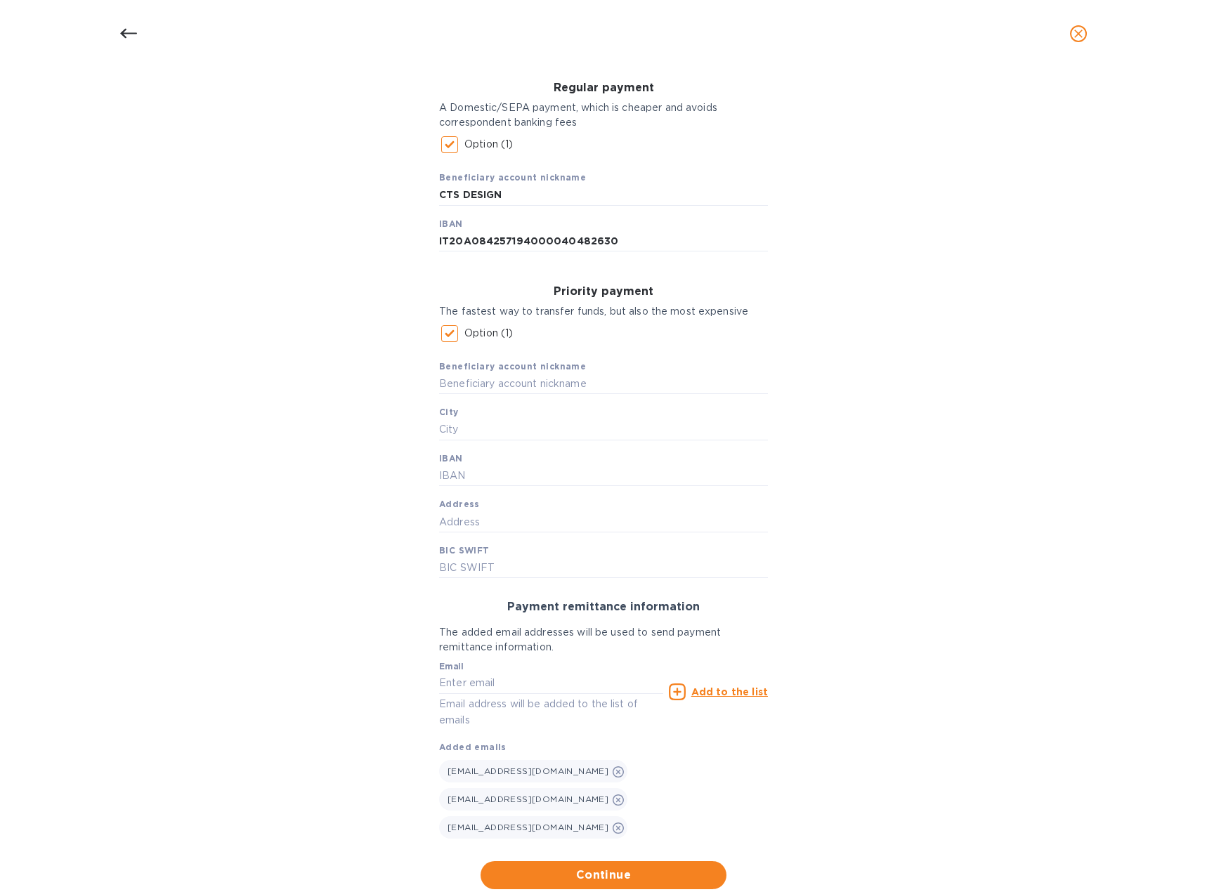
scroll to position [235, 0]
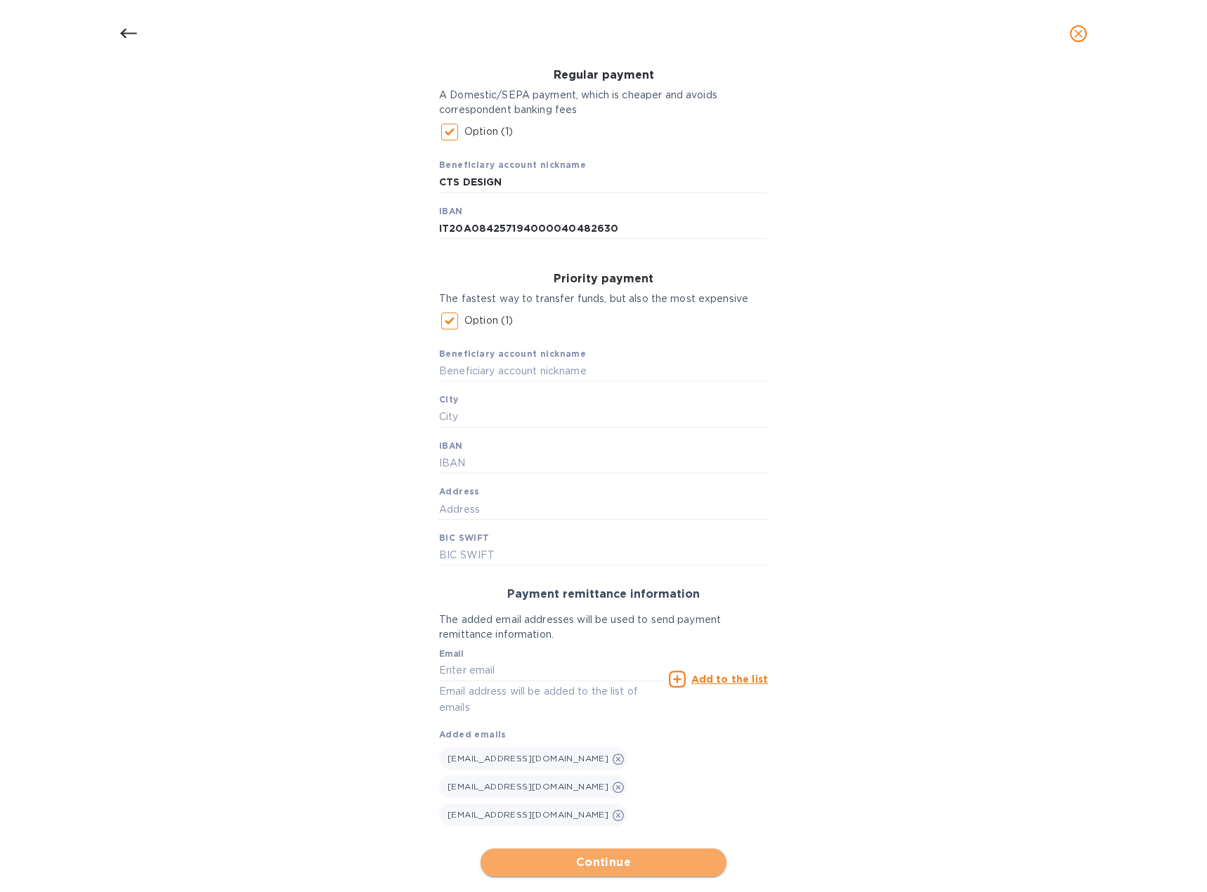
click at [589, 854] on span "Continue" at bounding box center [603, 862] width 223 height 17
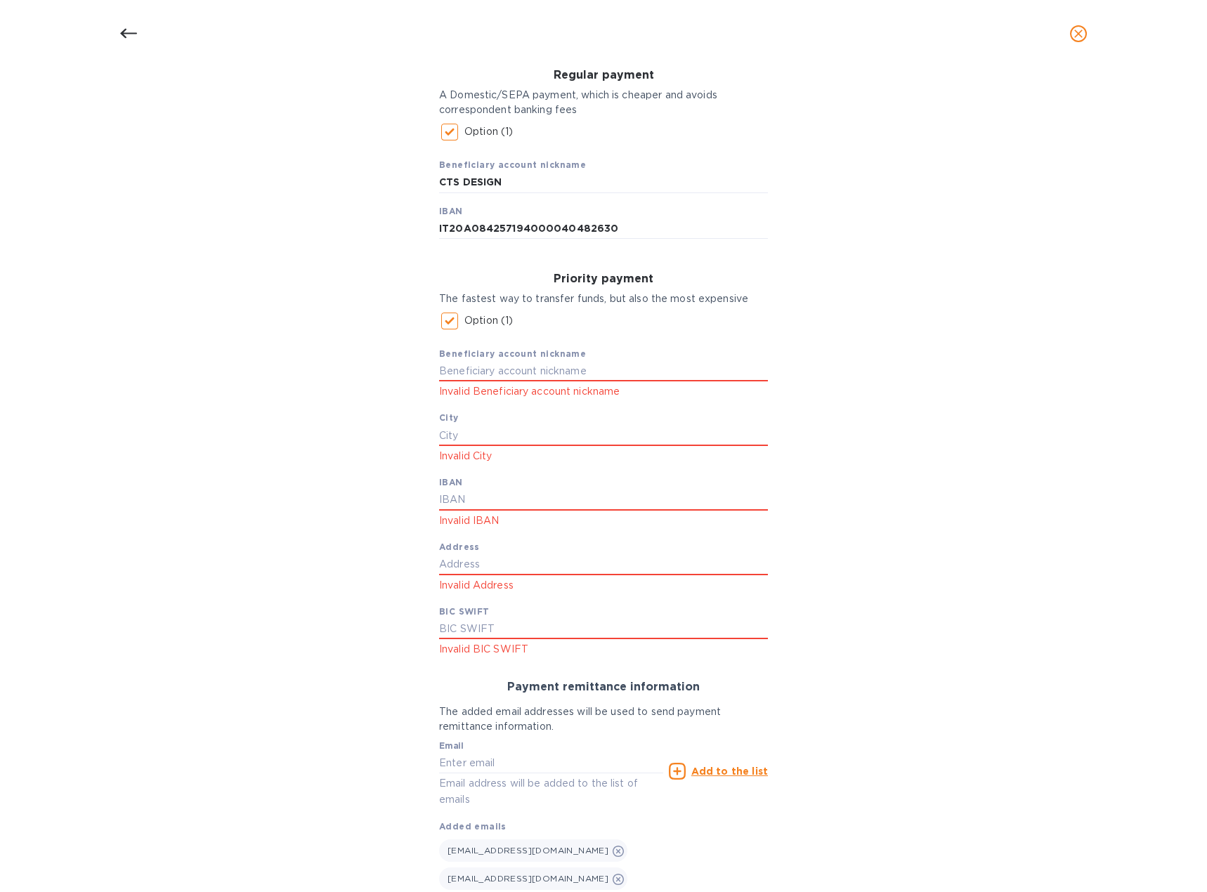
click at [449, 327] on input "Option (1)" at bounding box center [450, 321] width 30 height 30
checkbox input "false"
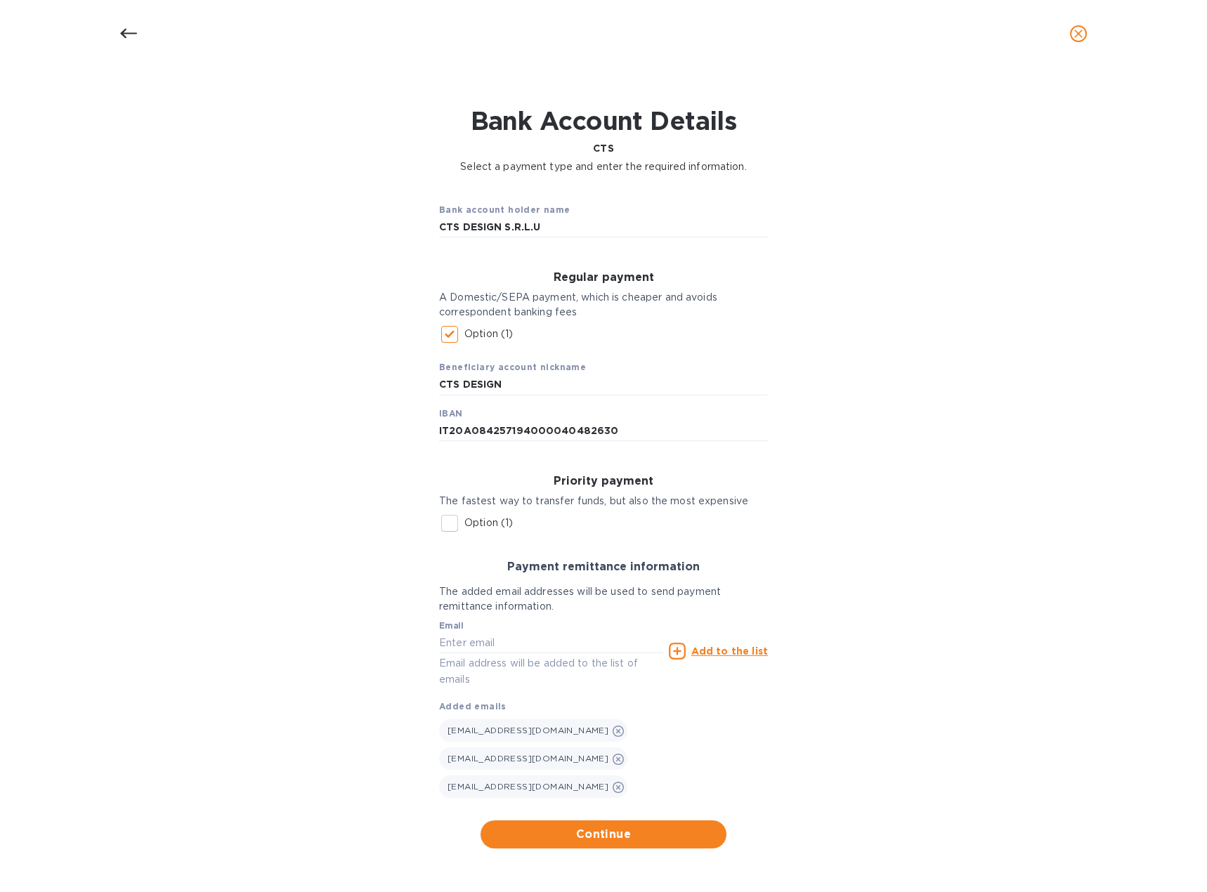
scroll to position [4, 0]
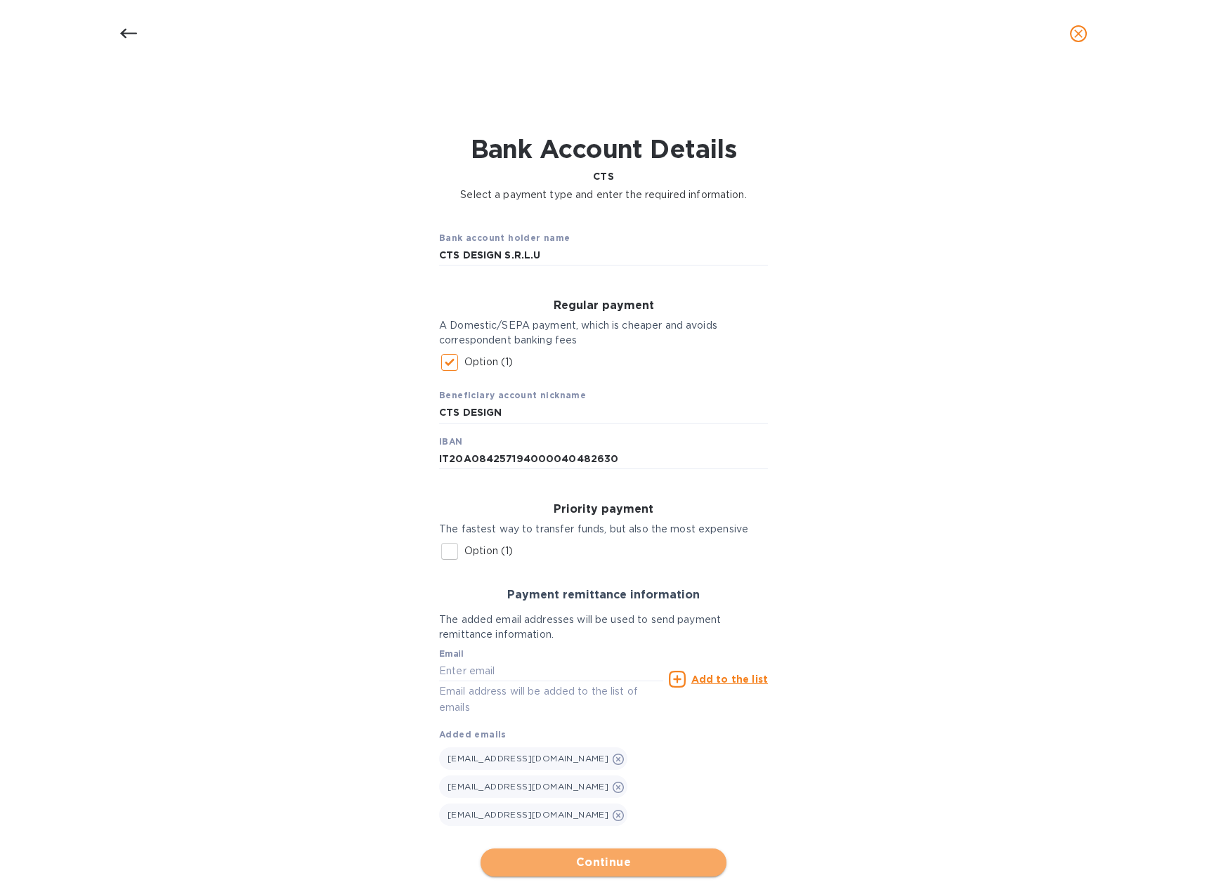
click at [565, 854] on span "Continue" at bounding box center [603, 862] width 223 height 17
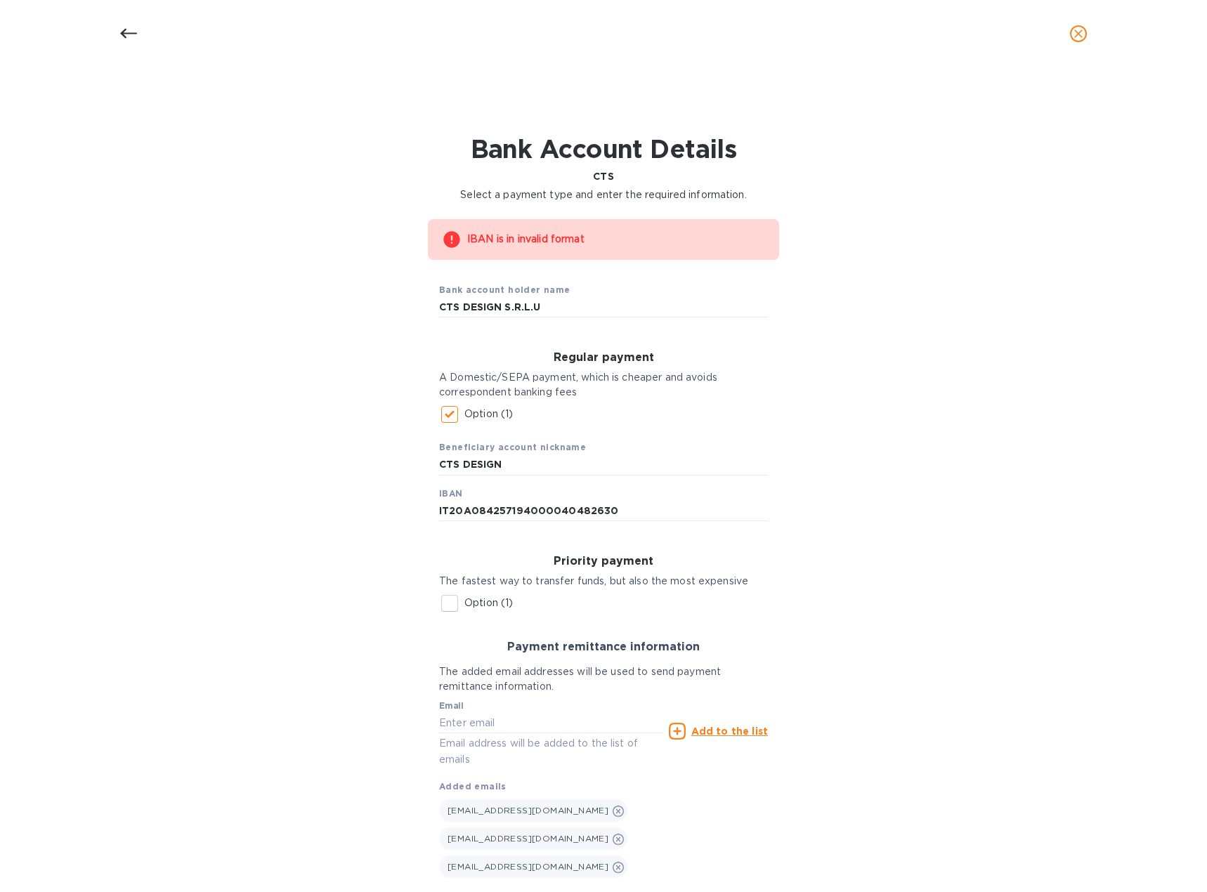
click at [852, 413] on div "IBAN is in invalid format Bank account holder name CTS DESIGN S.R.L.U Regular p…" at bounding box center [603, 574] width 1170 height 727
click at [448, 513] on input "IT20A084257194000040482630" at bounding box center [603, 510] width 329 height 21
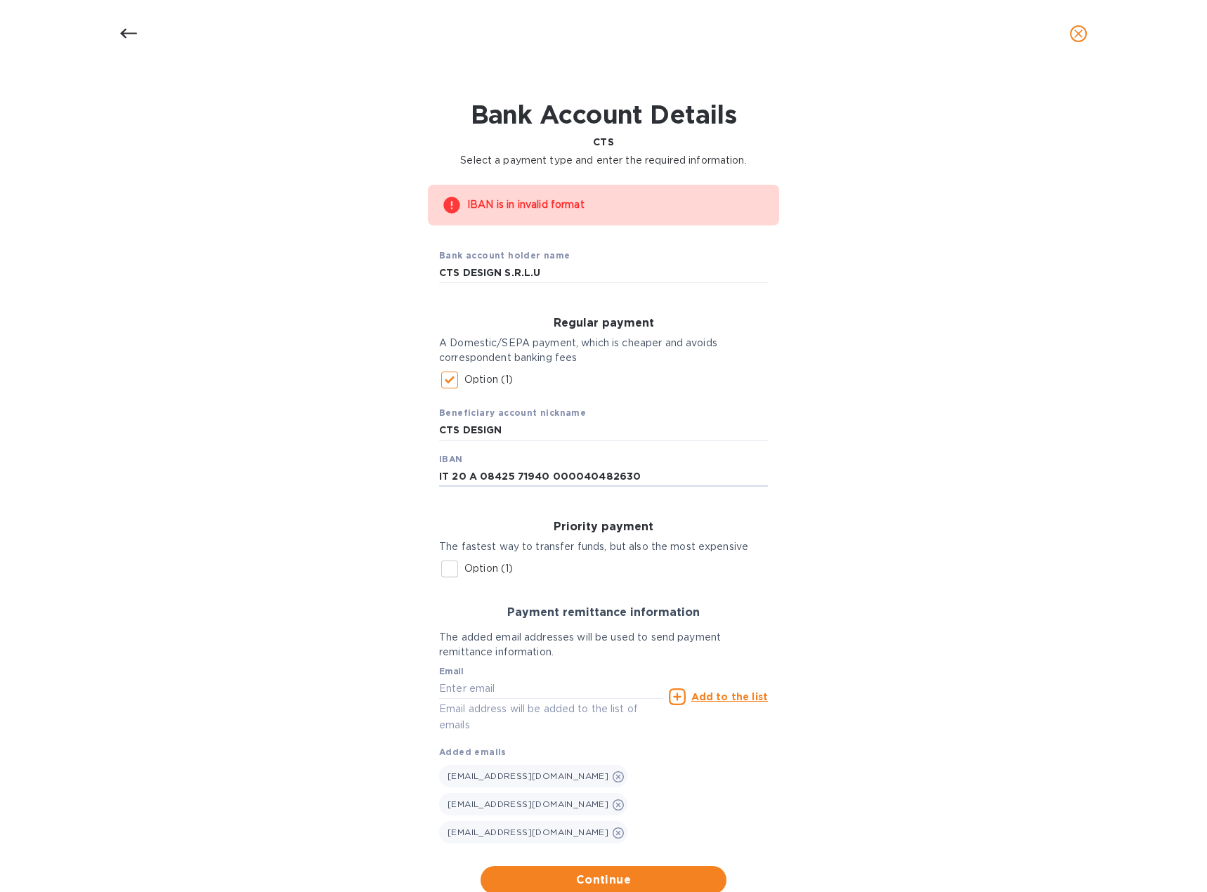
scroll to position [56, 0]
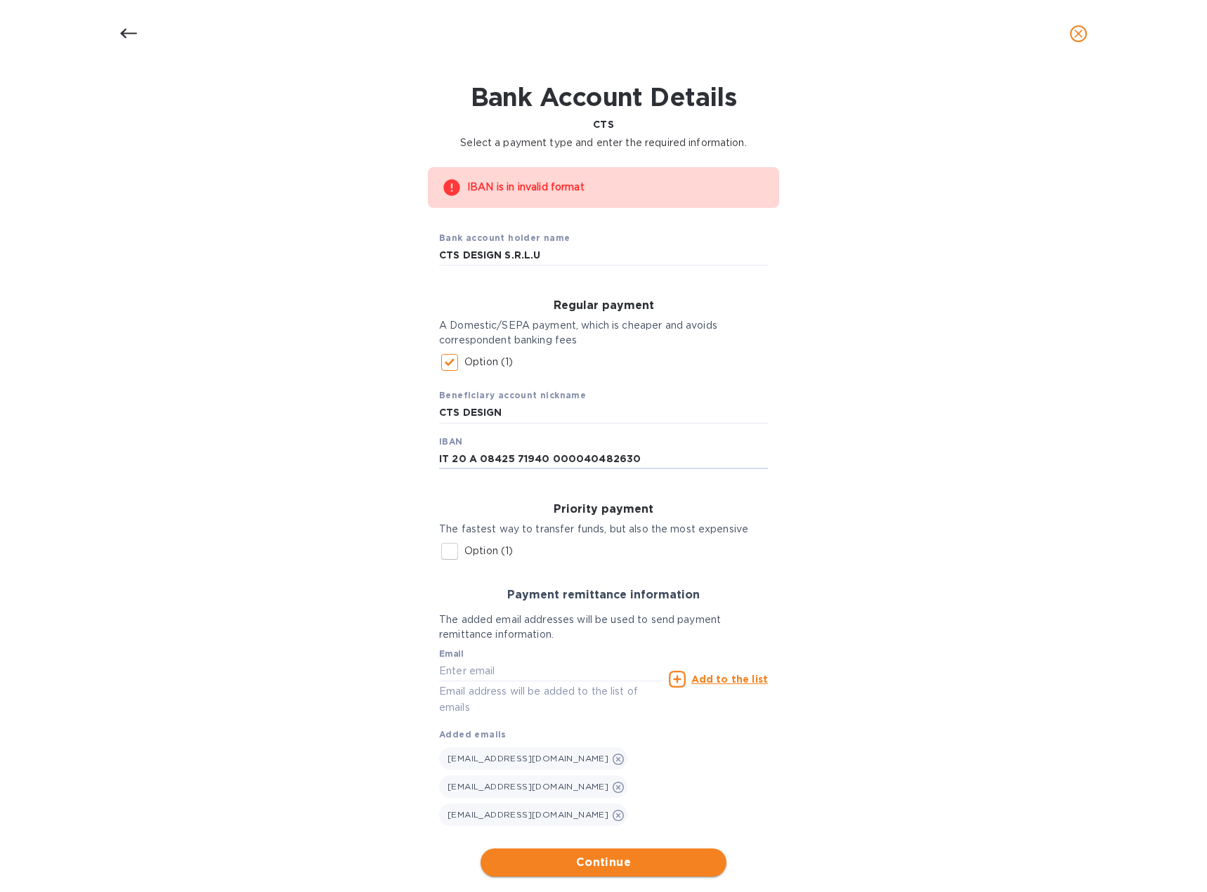
type input "IT 20 A 08425 71940 000040482630"
click at [604, 854] on span "Continue" at bounding box center [603, 862] width 223 height 17
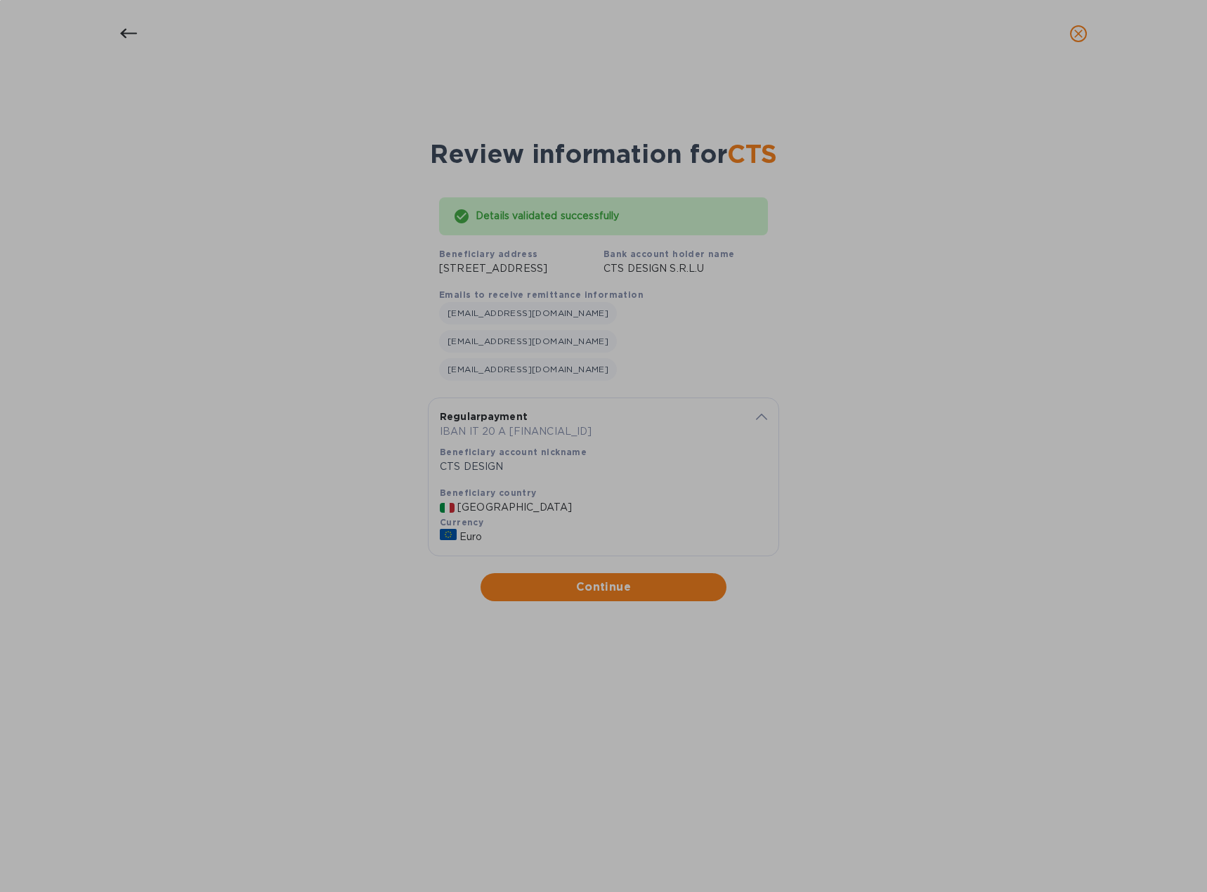
scroll to position [0, 0]
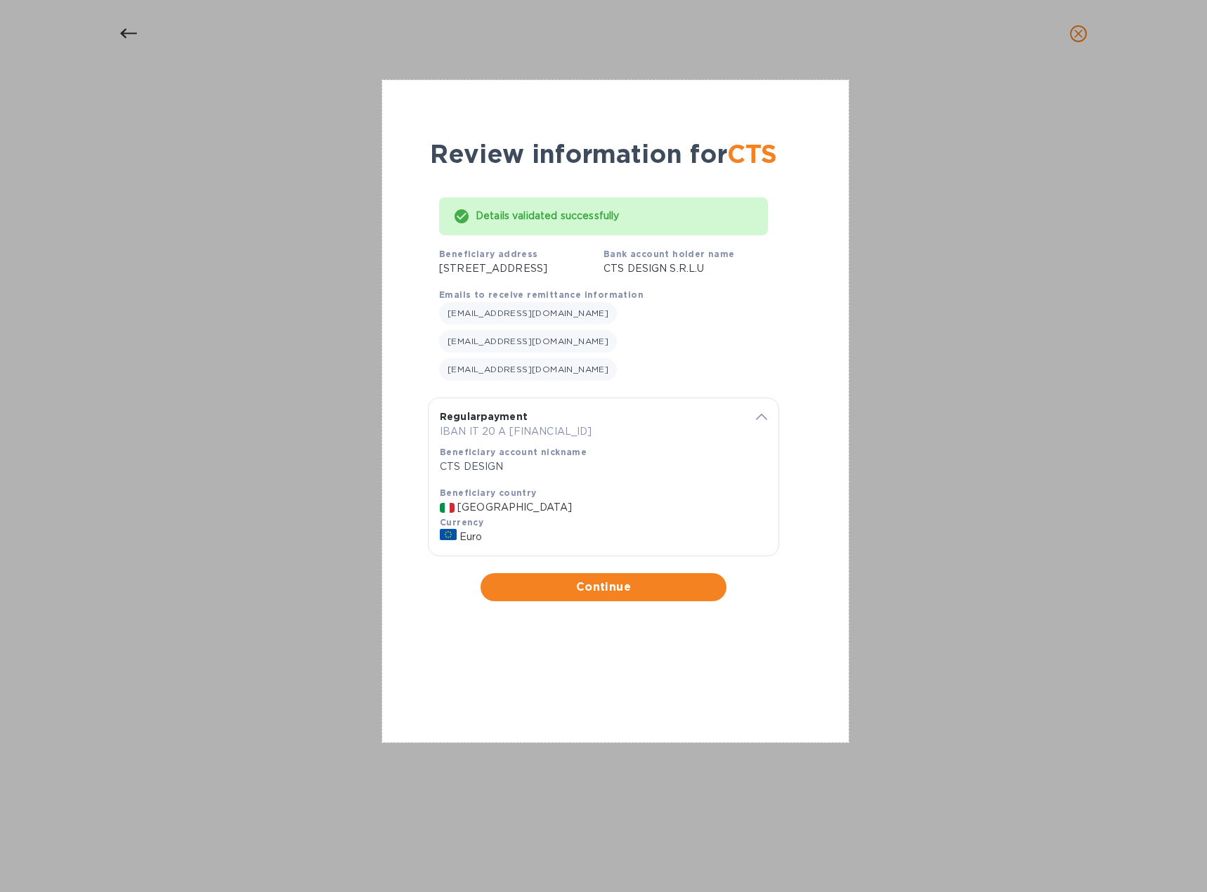
drag, startPoint x: 382, startPoint y: 80, endPoint x: 849, endPoint y: 743, distance: 810.2
click at [849, 743] on div "664 X 943" at bounding box center [603, 446] width 1207 height 892
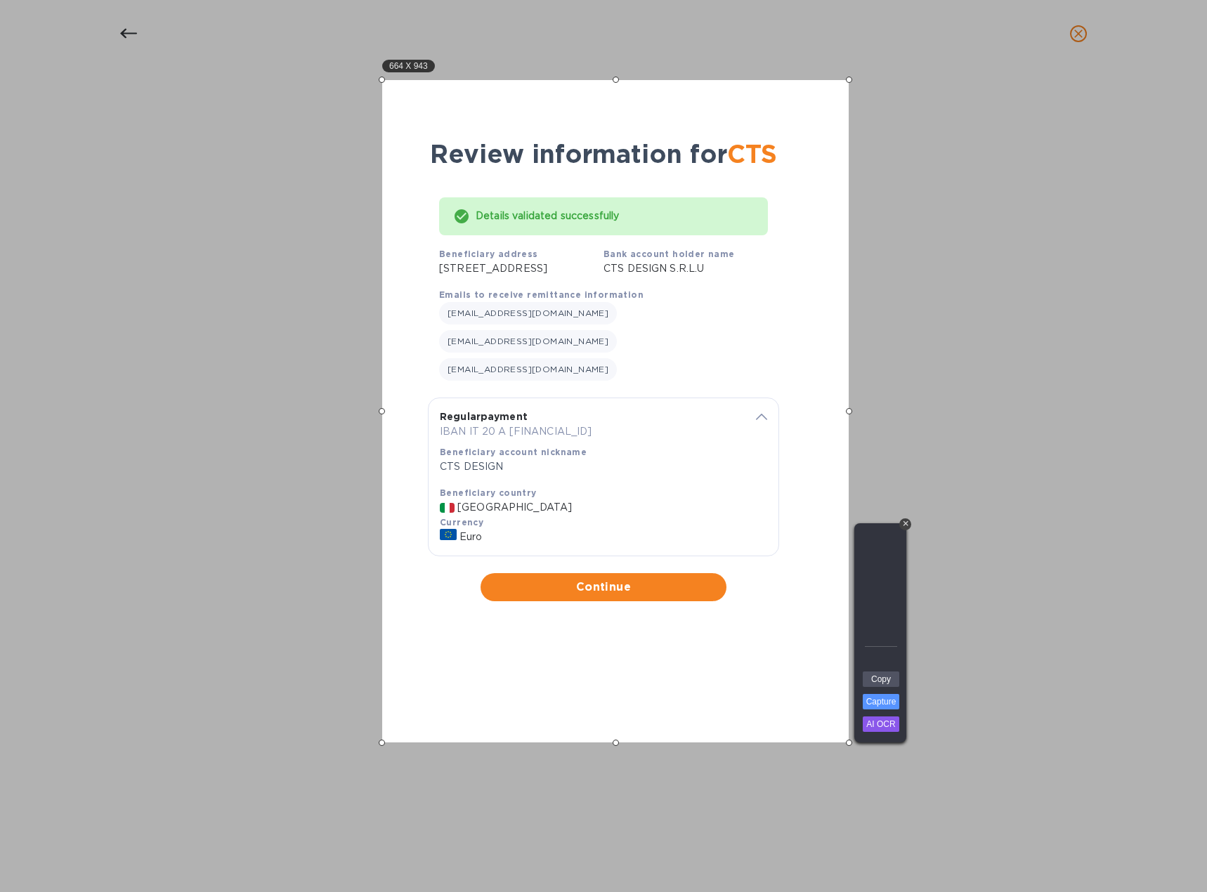
click at [889, 704] on link "Capture" at bounding box center [881, 701] width 37 height 15
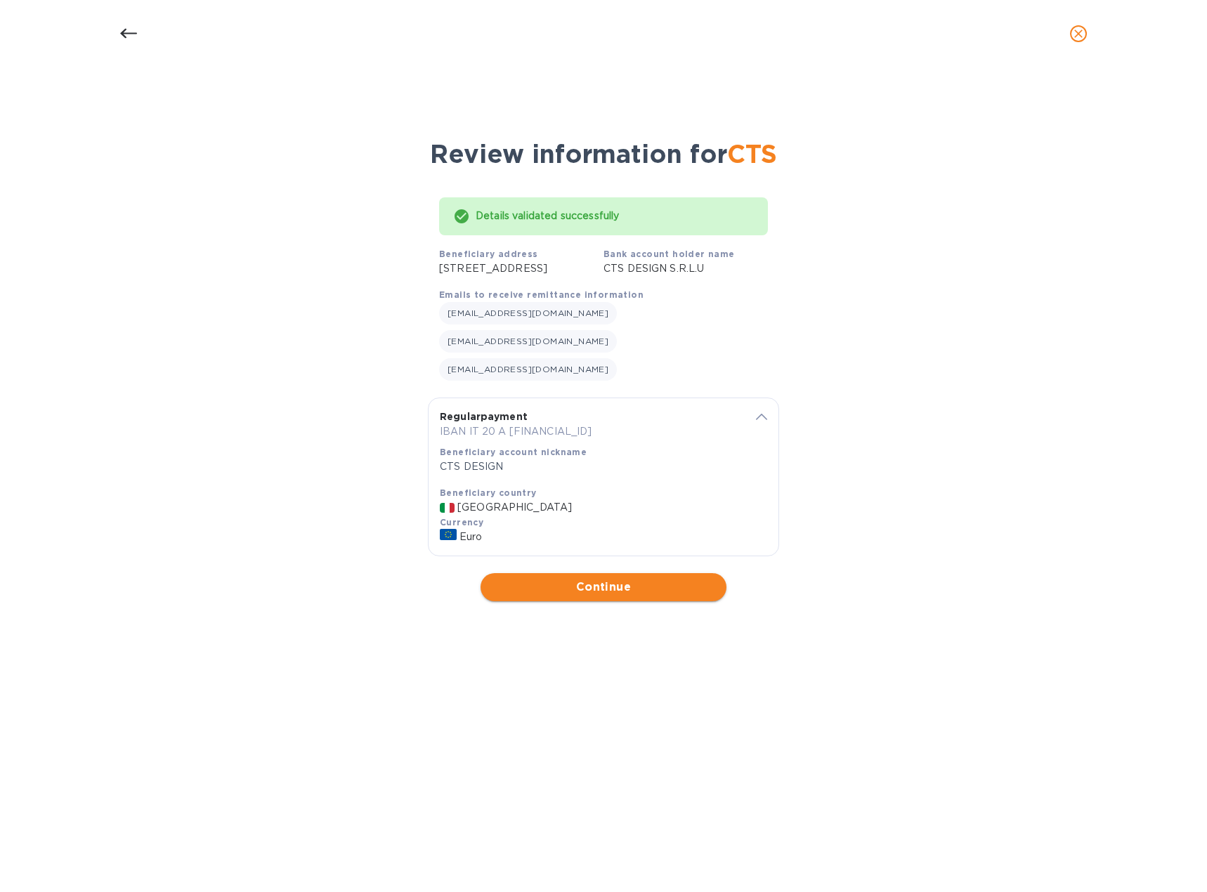
click at [622, 579] on span "Continue" at bounding box center [603, 587] width 223 height 17
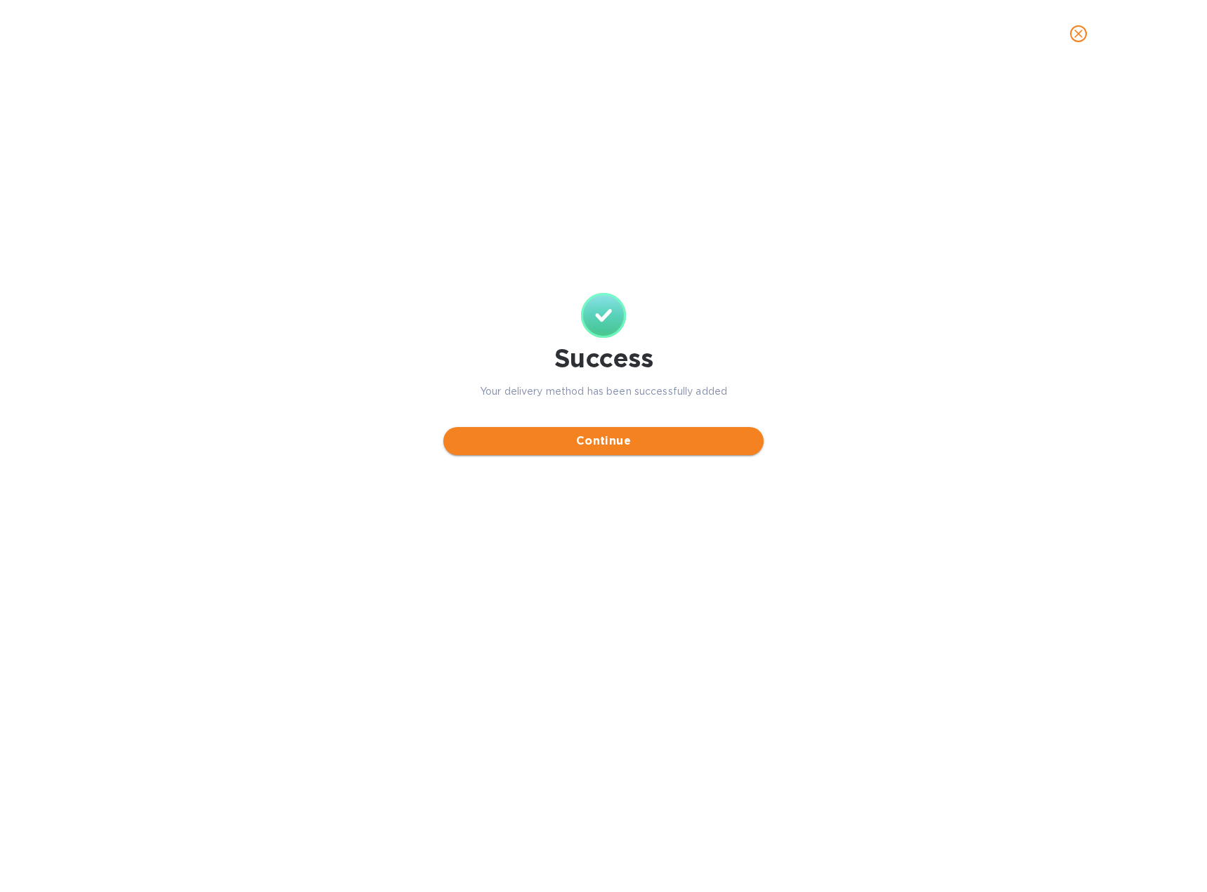
click at [656, 438] on span "Continue" at bounding box center [604, 441] width 298 height 17
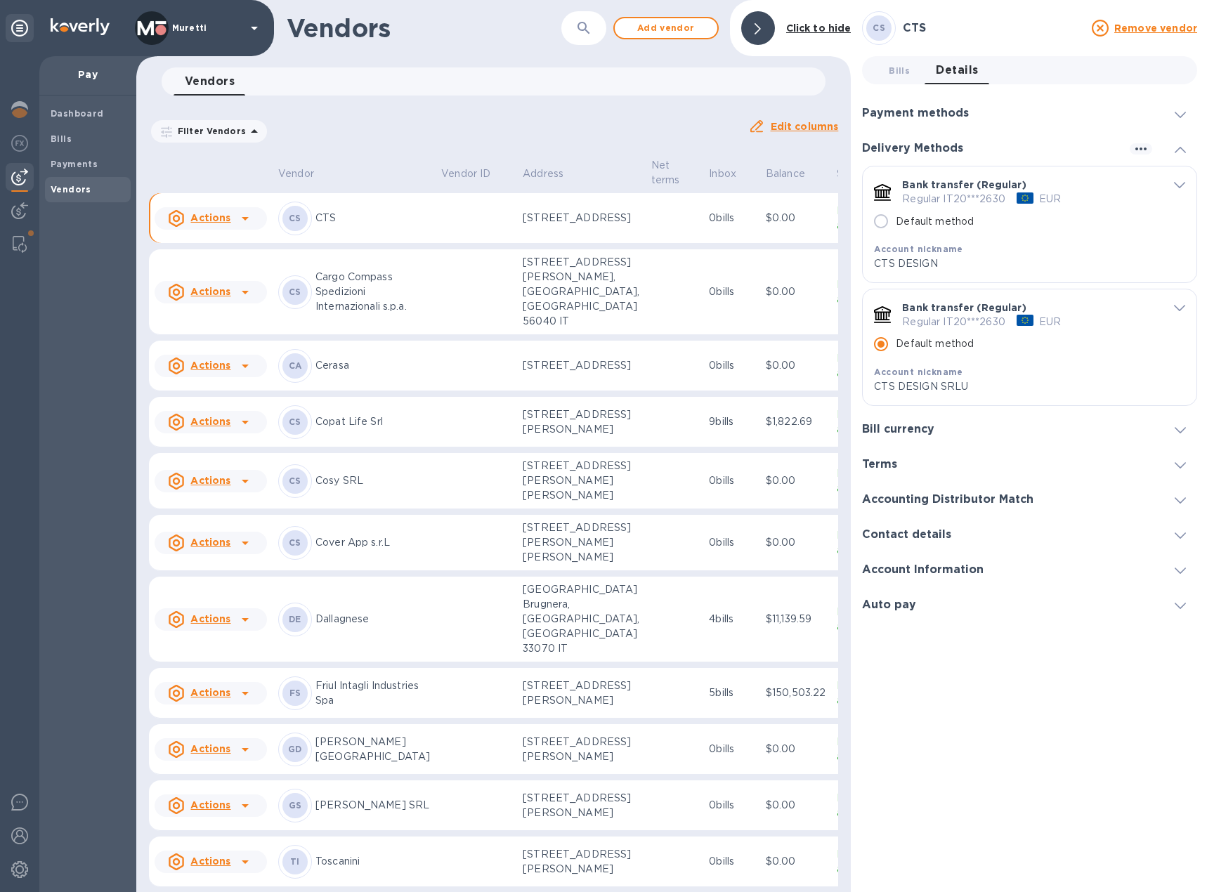
click at [1177, 181] on span "default-method" at bounding box center [1179, 184] width 11 height 13
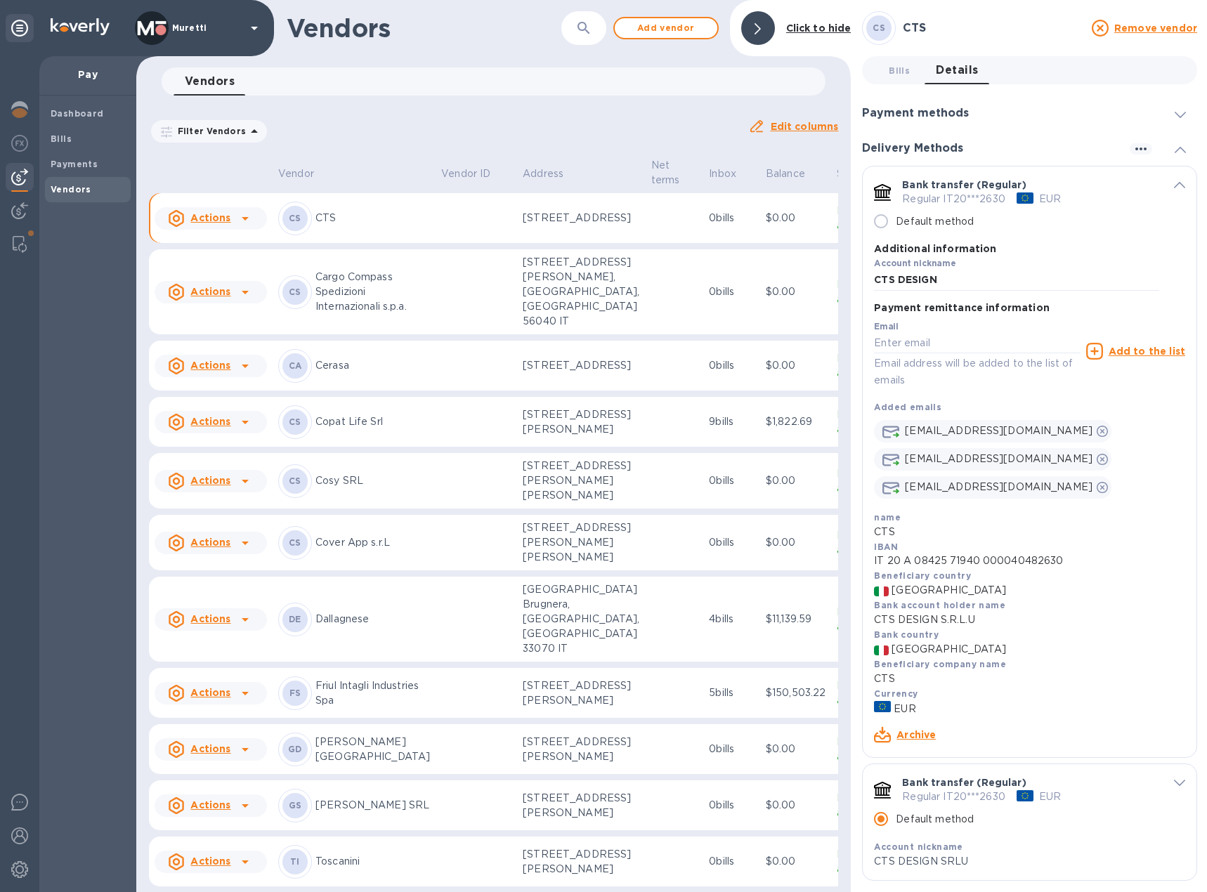
click at [878, 223] on input "Default method" at bounding box center [881, 222] width 30 height 30
radio input "false"
radio input "true"
click at [1174, 186] on icon "default-method" at bounding box center [1179, 185] width 11 height 6
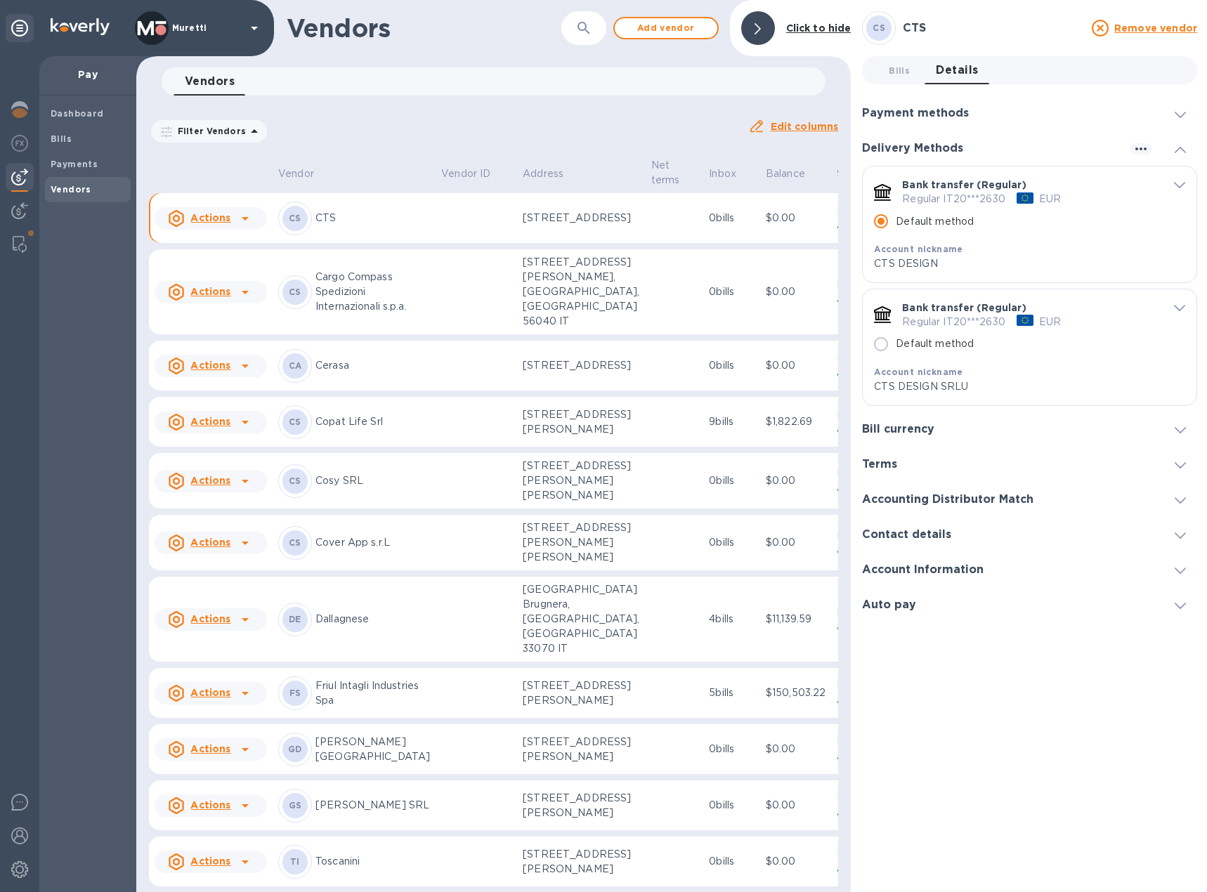
click at [1181, 307] on icon "default-method" at bounding box center [1179, 308] width 11 height 6
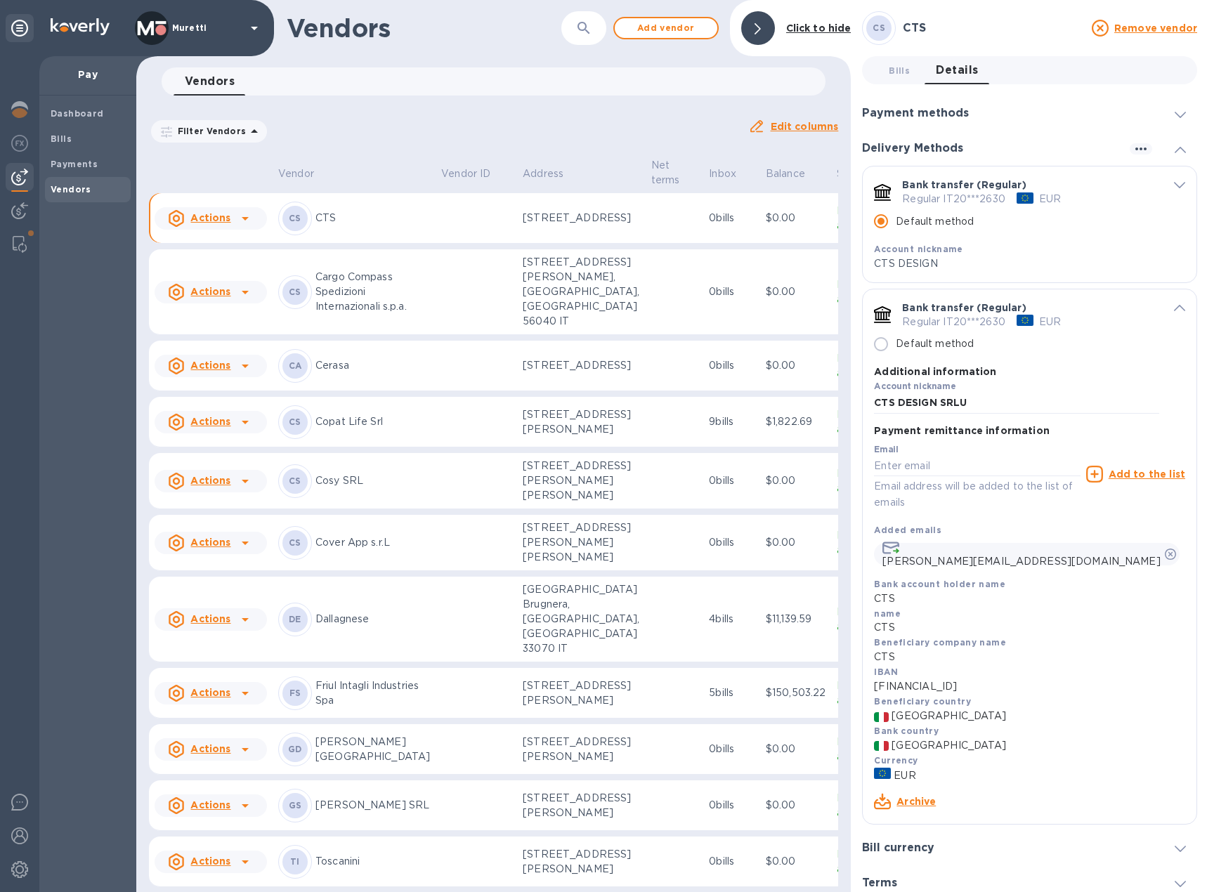
click at [925, 799] on link "Archive" at bounding box center [915, 801] width 39 height 11
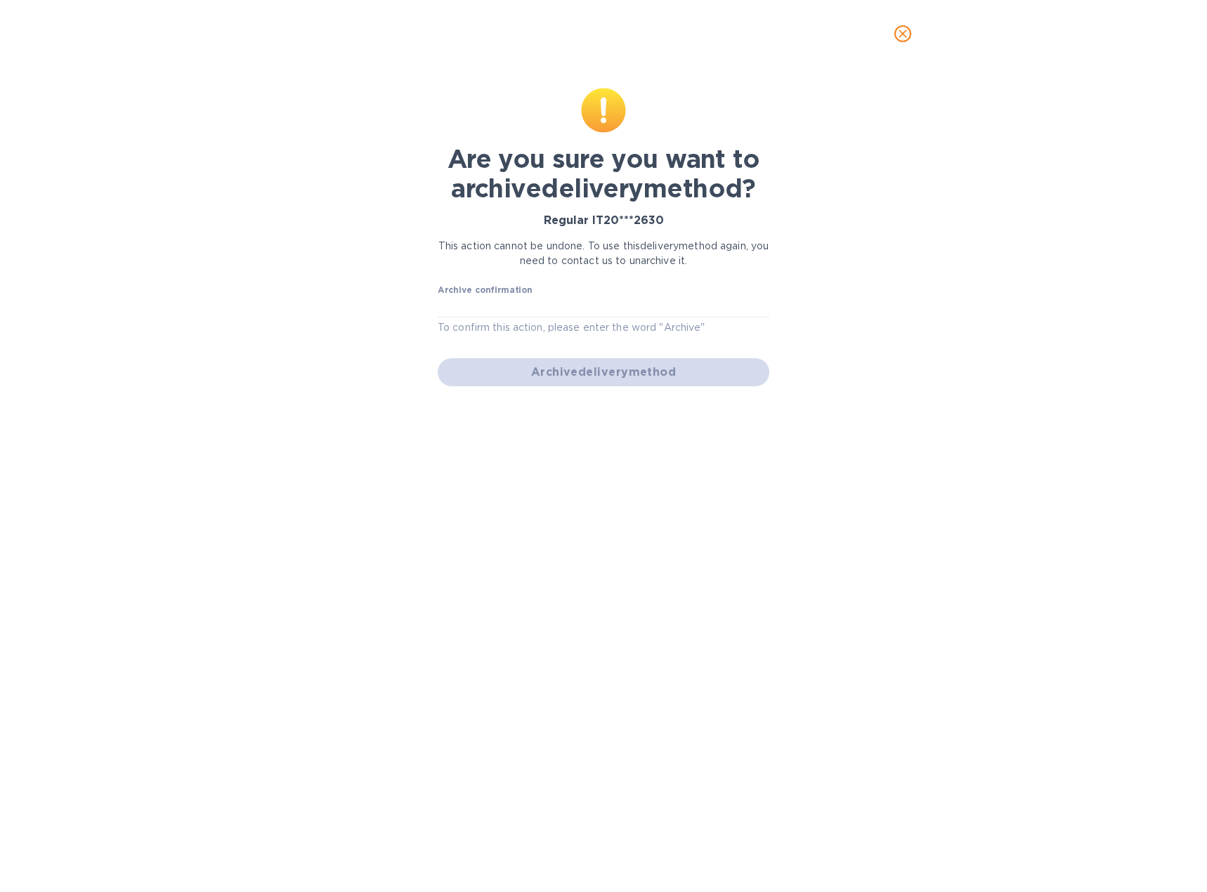
click at [903, 38] on icon "close" at bounding box center [903, 34] width 14 height 14
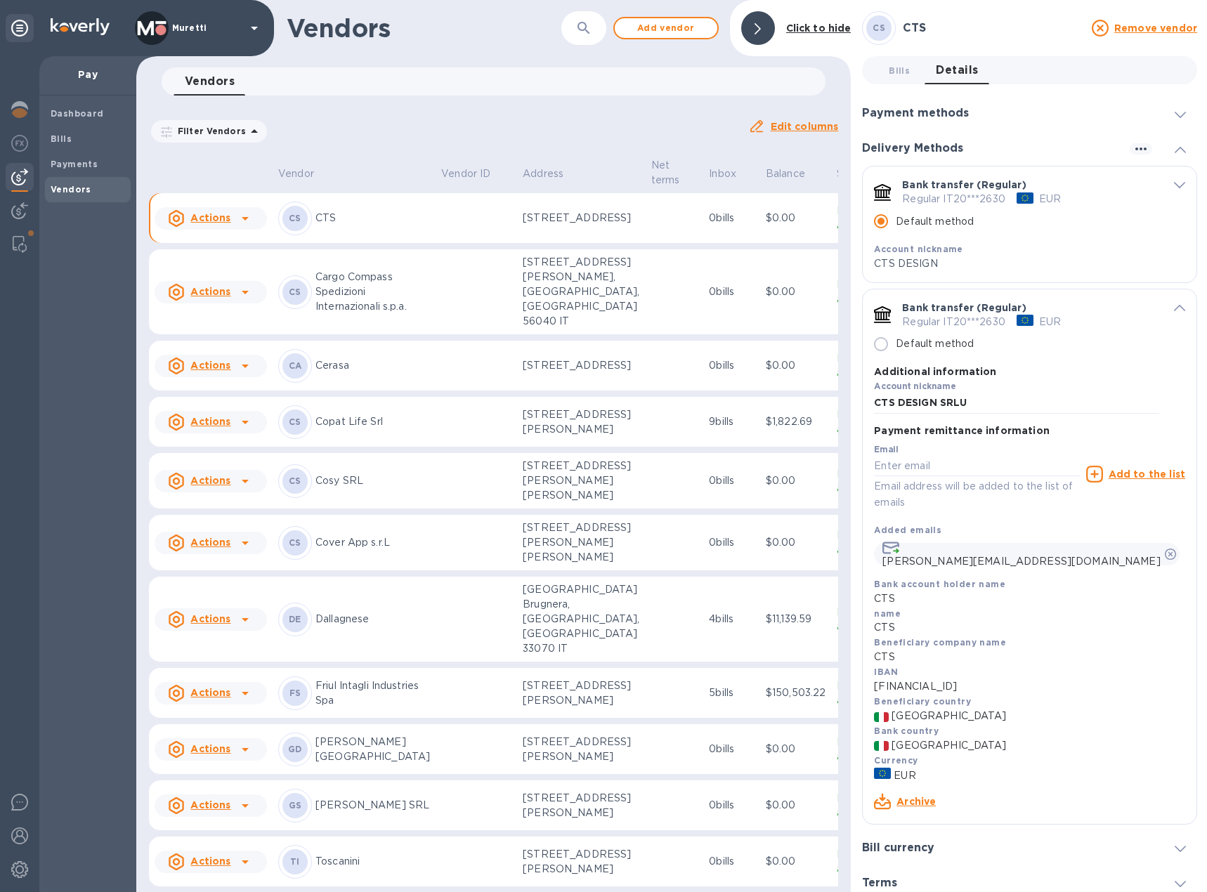
click at [1174, 304] on span "default-method" at bounding box center [1179, 307] width 11 height 13
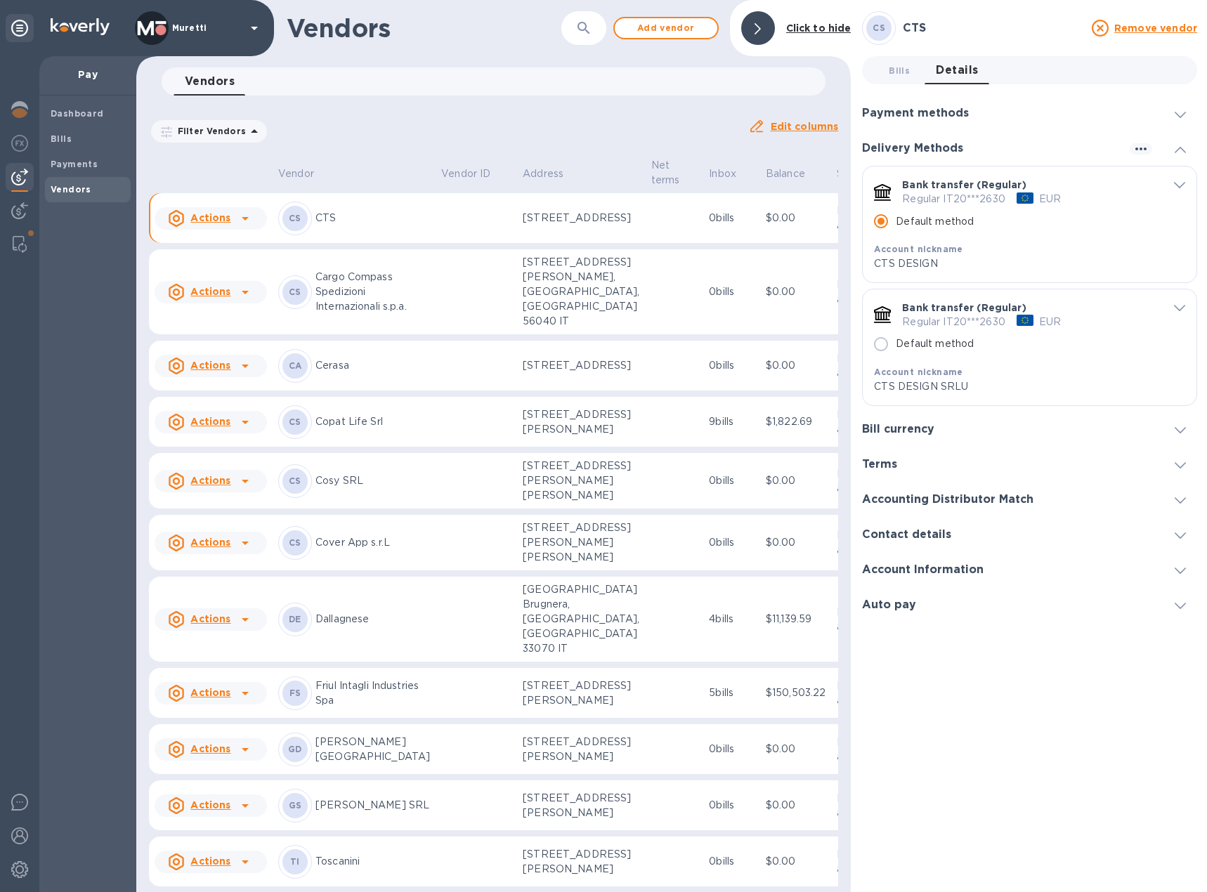
click at [241, 227] on icon at bounding box center [245, 218] width 17 height 17
click at [65, 307] on div at bounding box center [603, 446] width 1207 height 892
click at [80, 159] on b "Payments" at bounding box center [74, 164] width 47 height 11
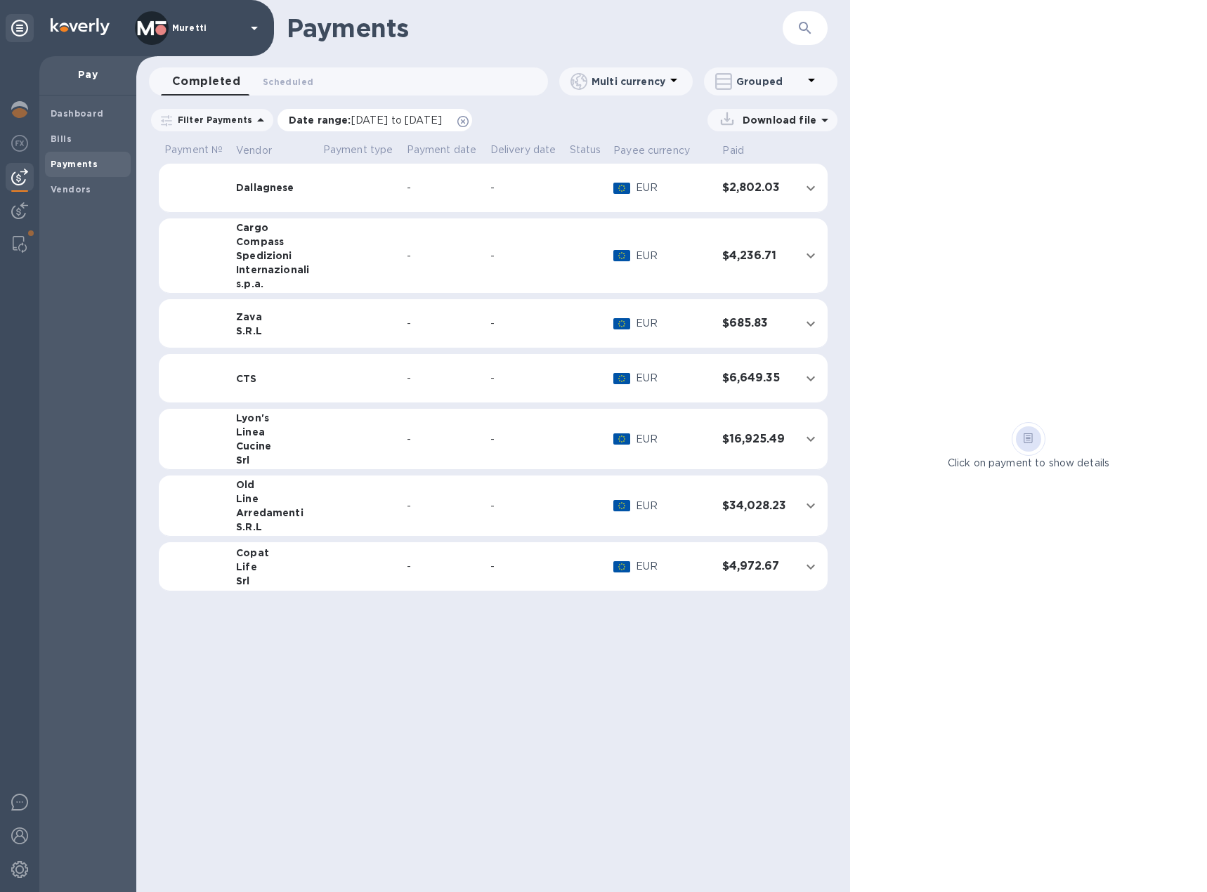
click at [469, 123] on icon at bounding box center [462, 121] width 11 height 11
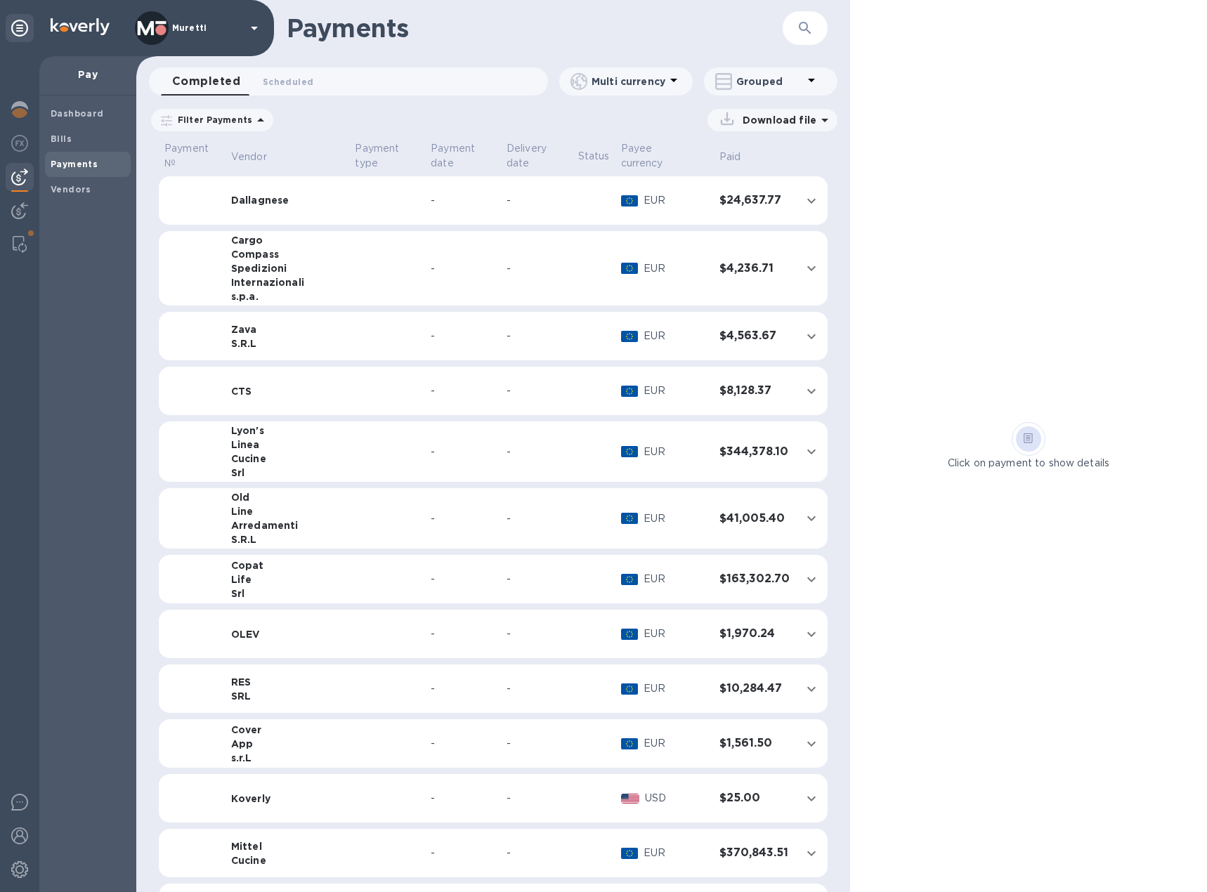
click at [260, 385] on td "CTS" at bounding box center [288, 391] width 124 height 49
